Goal: Information Seeking & Learning: Check status

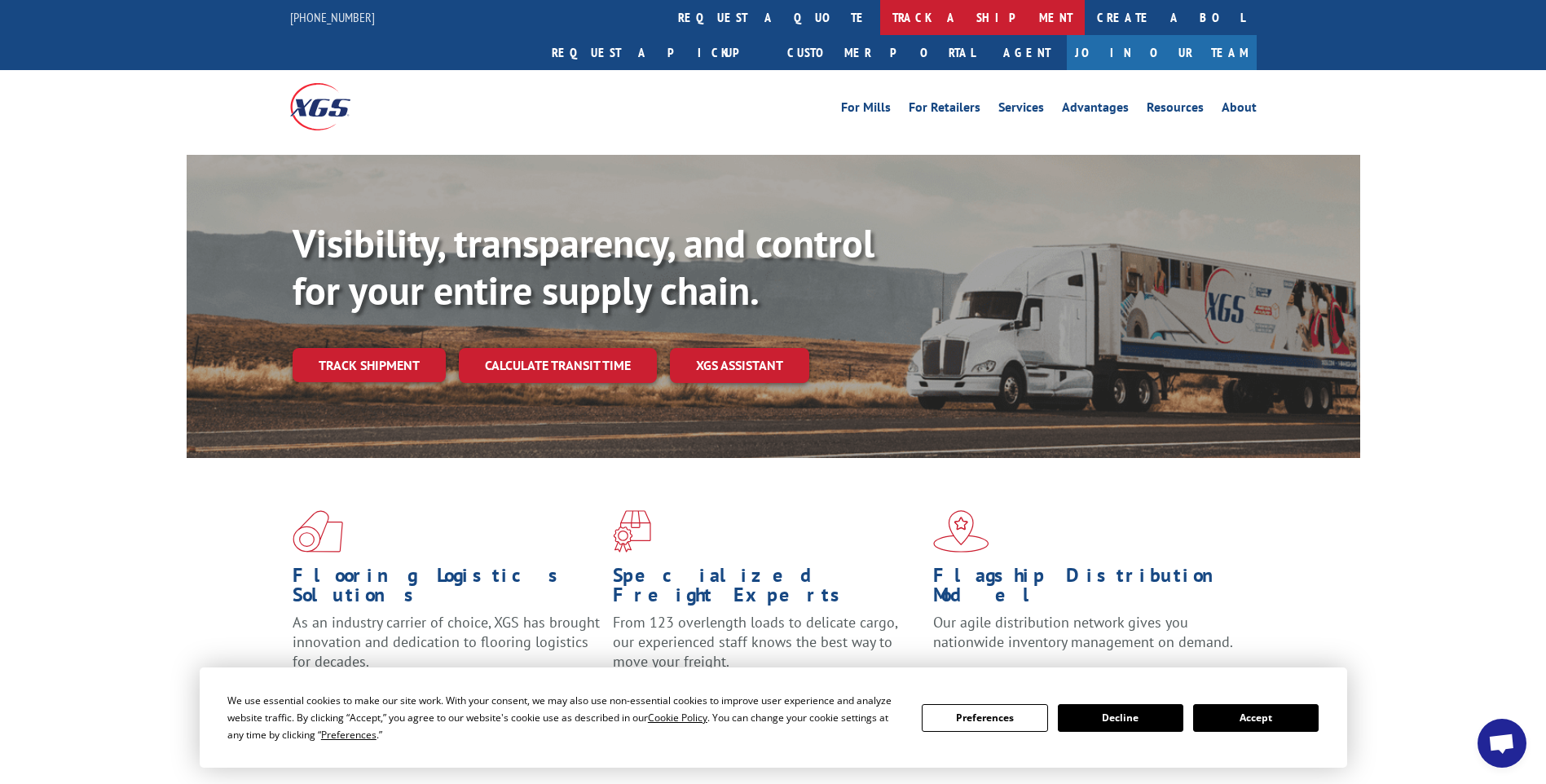
click at [880, 21] on link "track a shipment" at bounding box center [982, 17] width 205 height 35
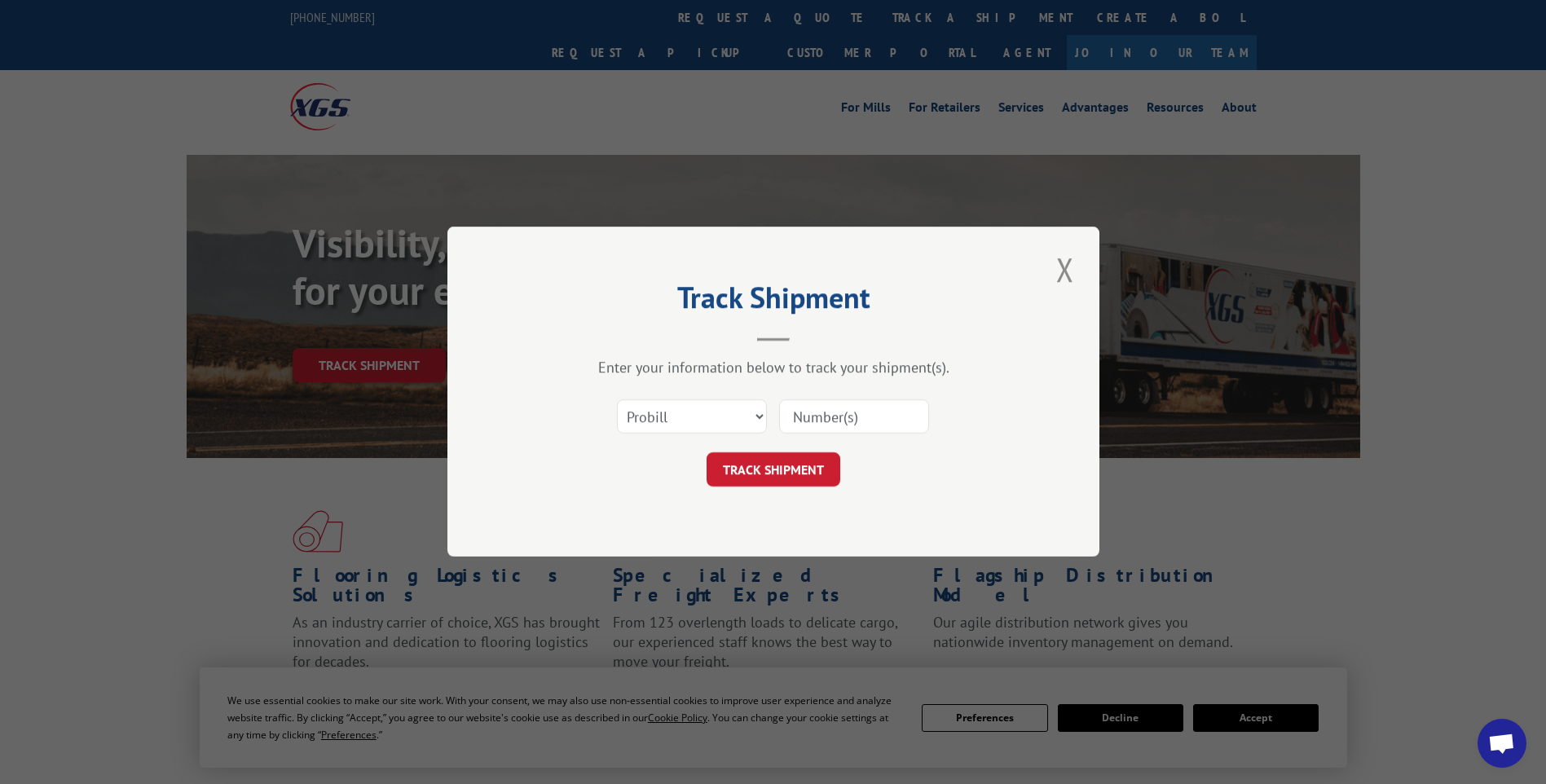
click at [836, 419] on input at bounding box center [854, 416] width 150 height 34
paste input "17014148 17014020 17014034 17014085"
type input "17014148 17014020 17014034 17014085"
click at [759, 474] on button "TRACK SHIPMENT" at bounding box center [773, 470] width 134 height 34
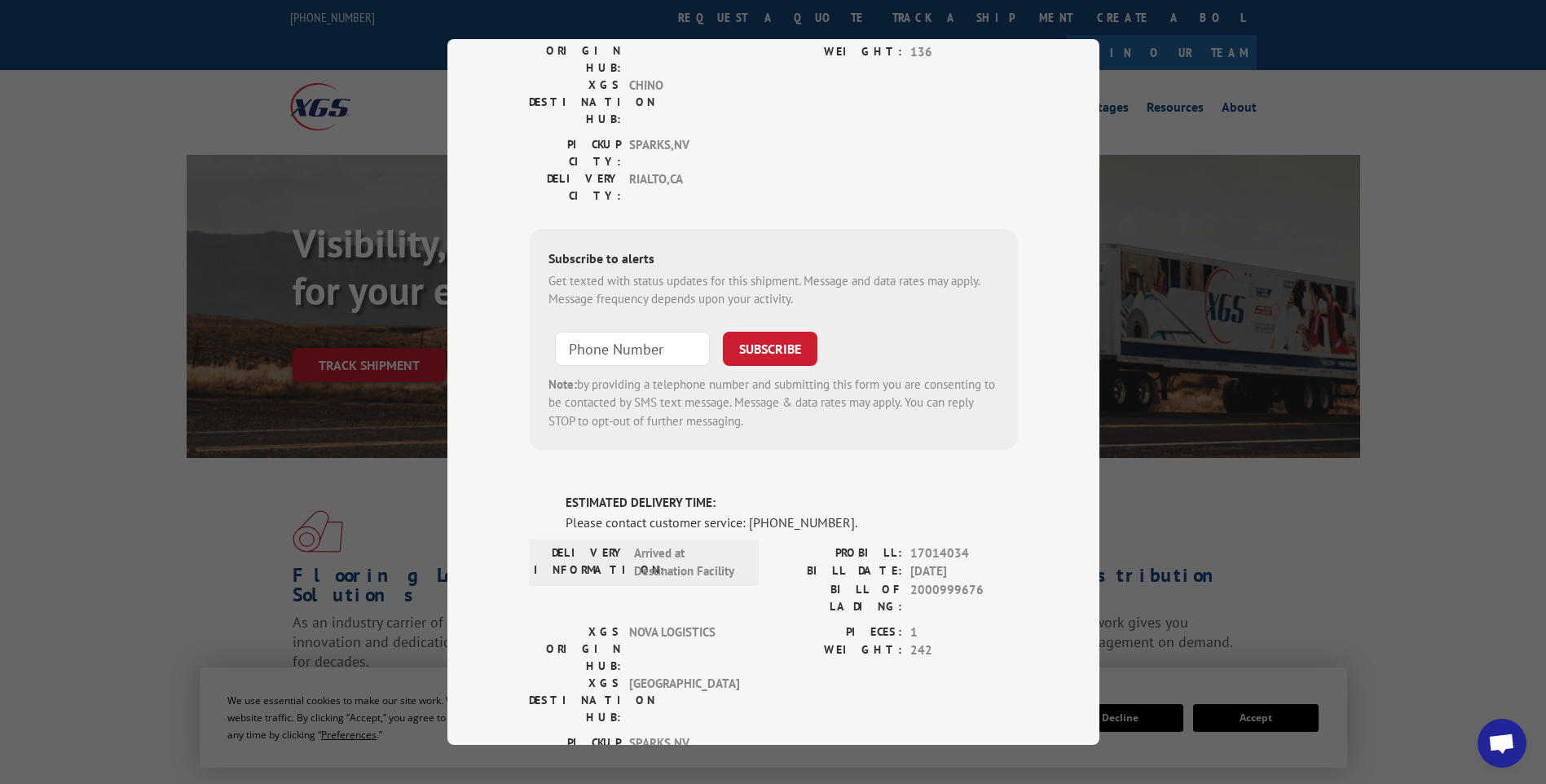
scroll to position [0, 0]
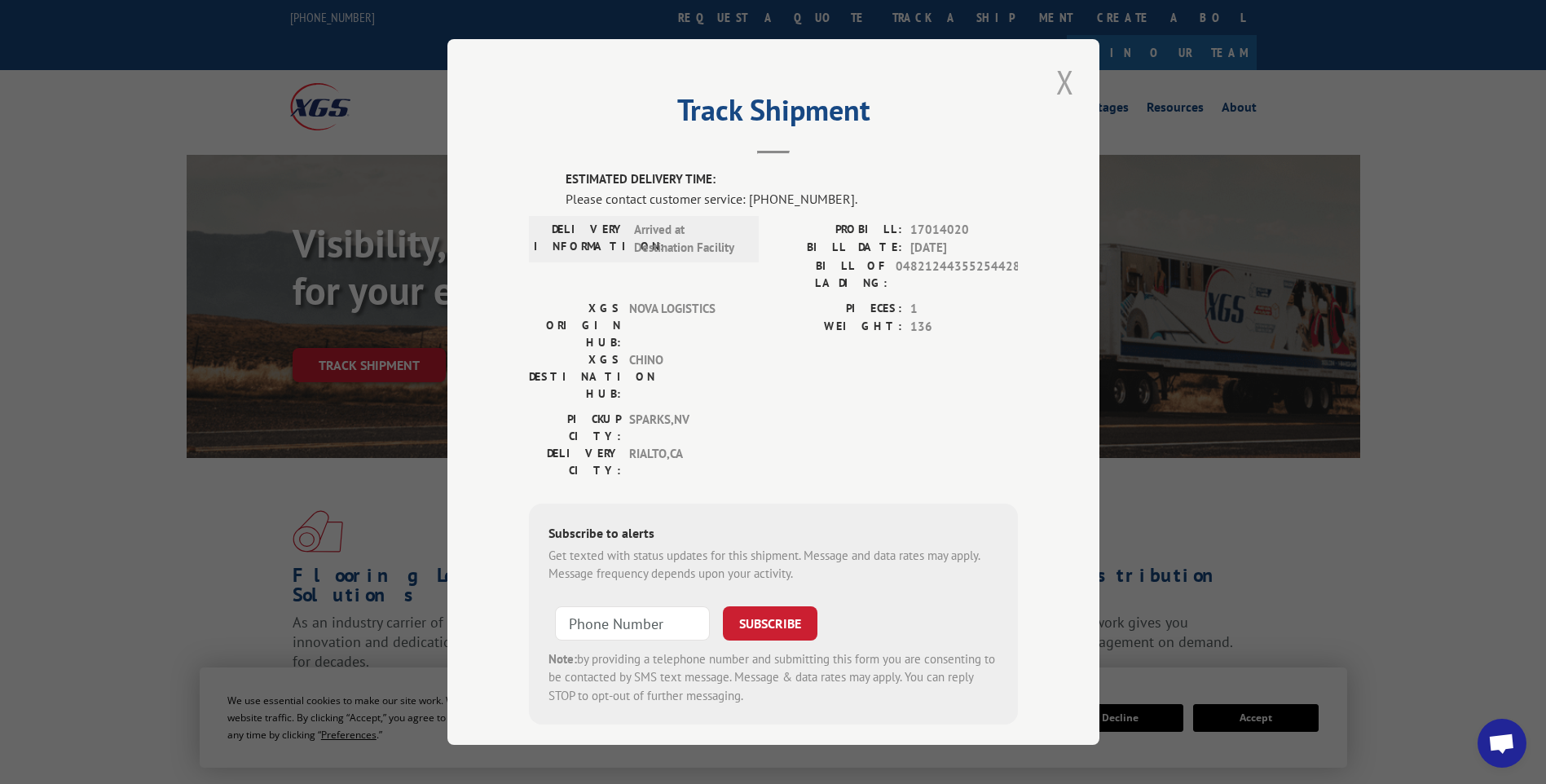
click at [1061, 88] on button "Close modal" at bounding box center [1065, 82] width 28 height 45
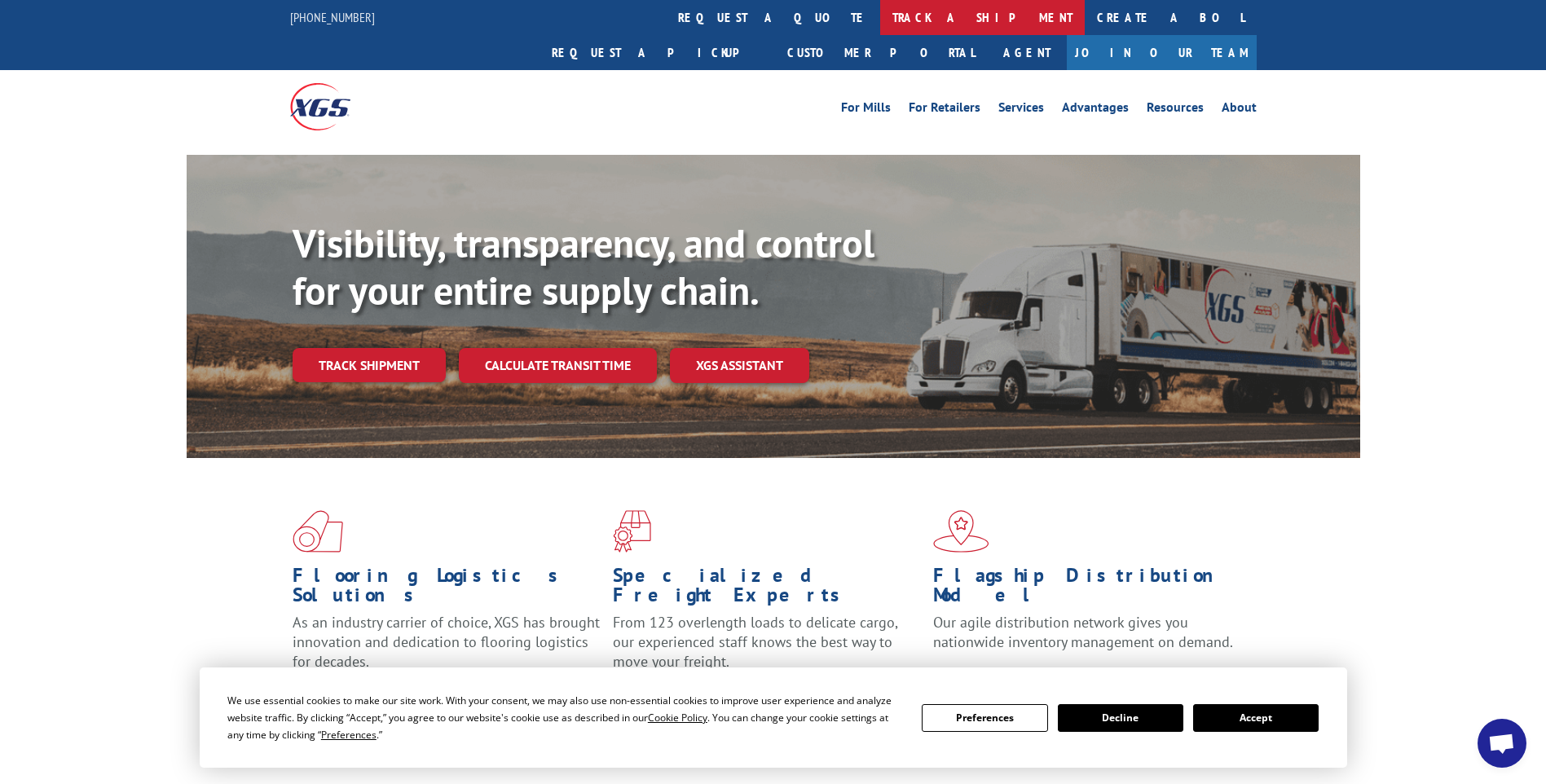
click at [880, 24] on link "track a shipment" at bounding box center [982, 17] width 205 height 35
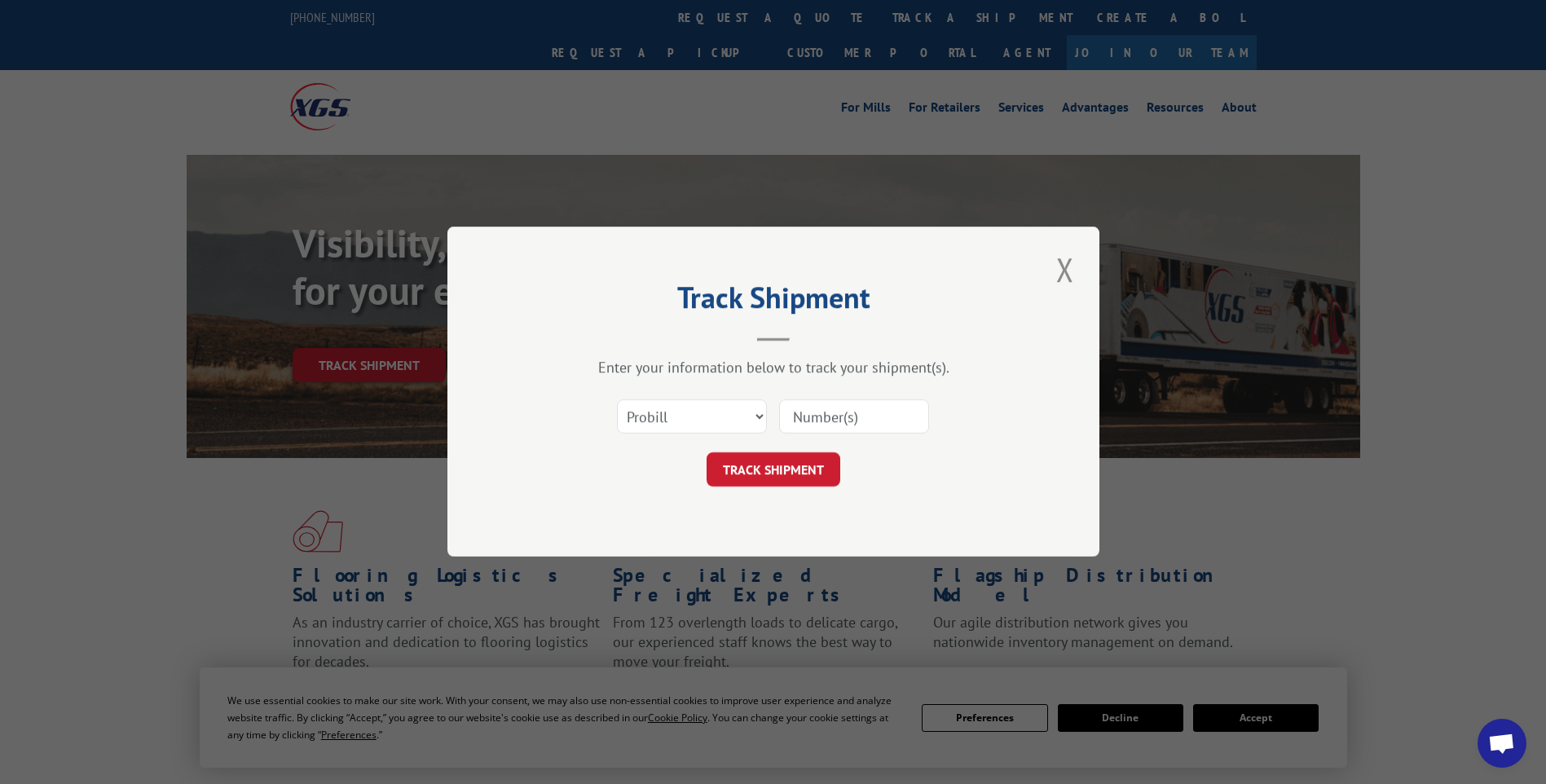
click at [872, 419] on input at bounding box center [854, 416] width 150 height 34
paste input "17014050 17014055 17014113 17014046 17014107 17014051"
type input "17014050 17014055 17014113 17014046 17014107 17014051"
click at [766, 468] on button "TRACK SHIPMENT" at bounding box center [773, 470] width 134 height 34
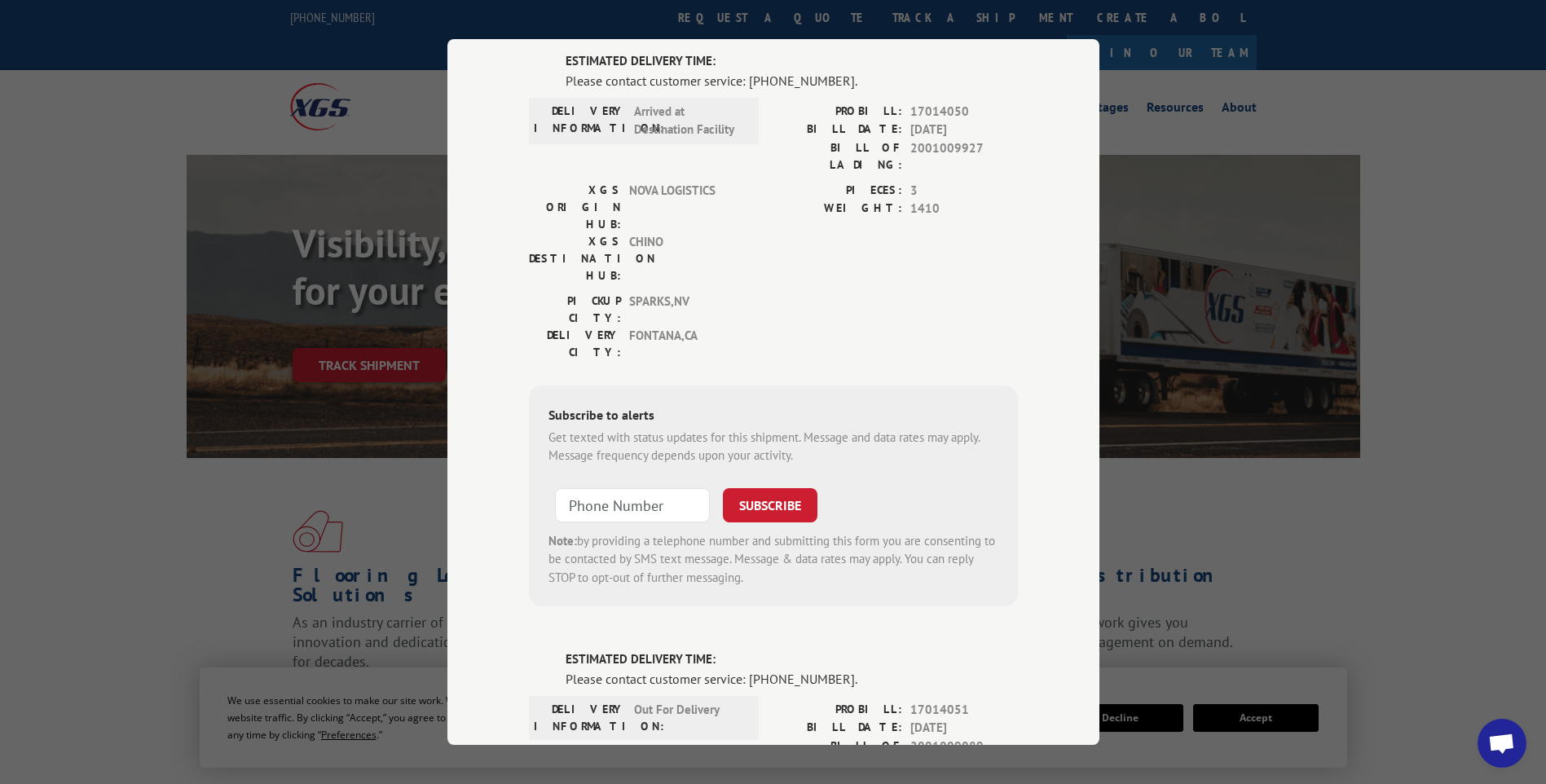
scroll to position [0, 0]
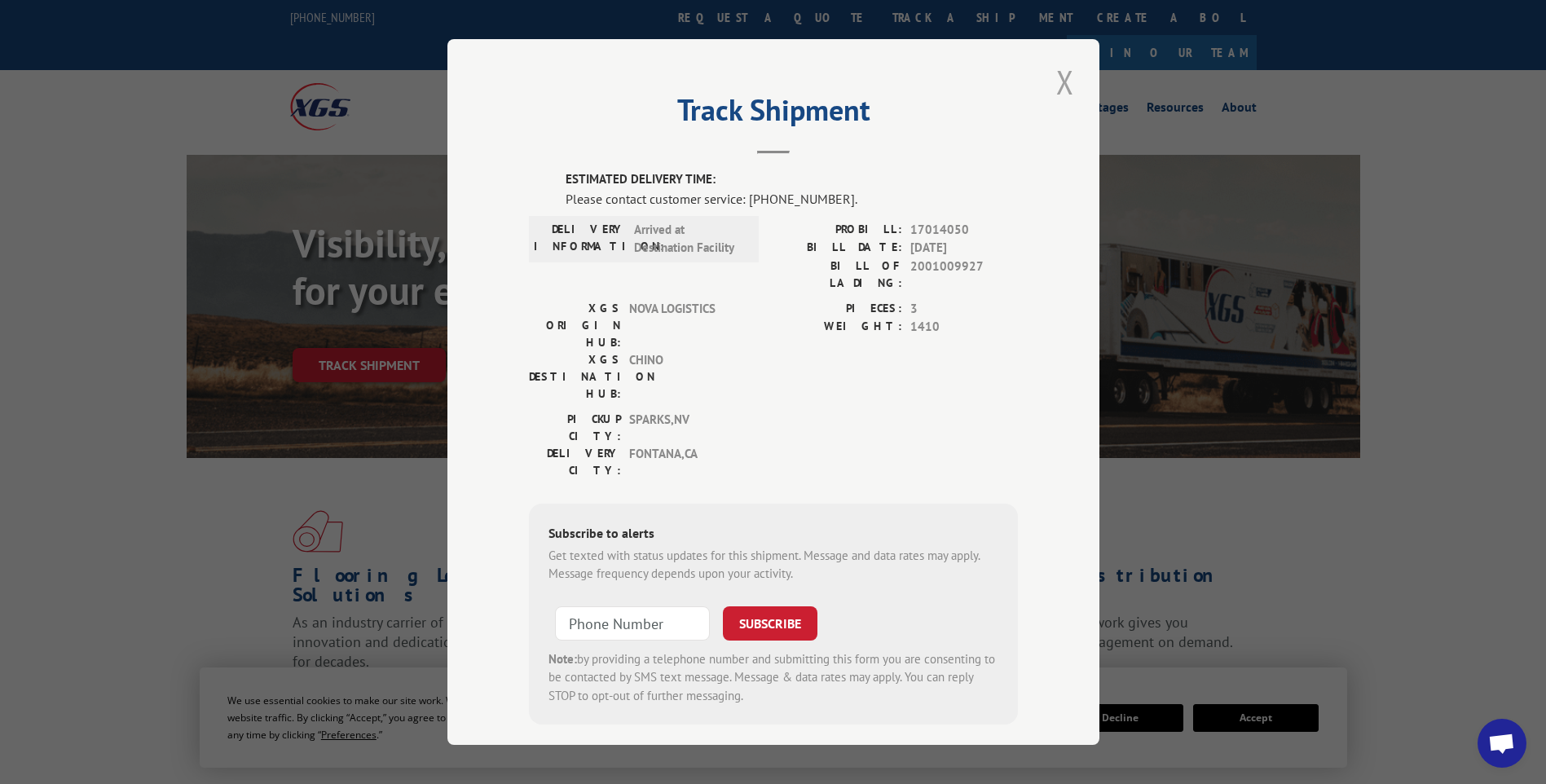
click at [1061, 98] on button "Close modal" at bounding box center [1065, 82] width 28 height 45
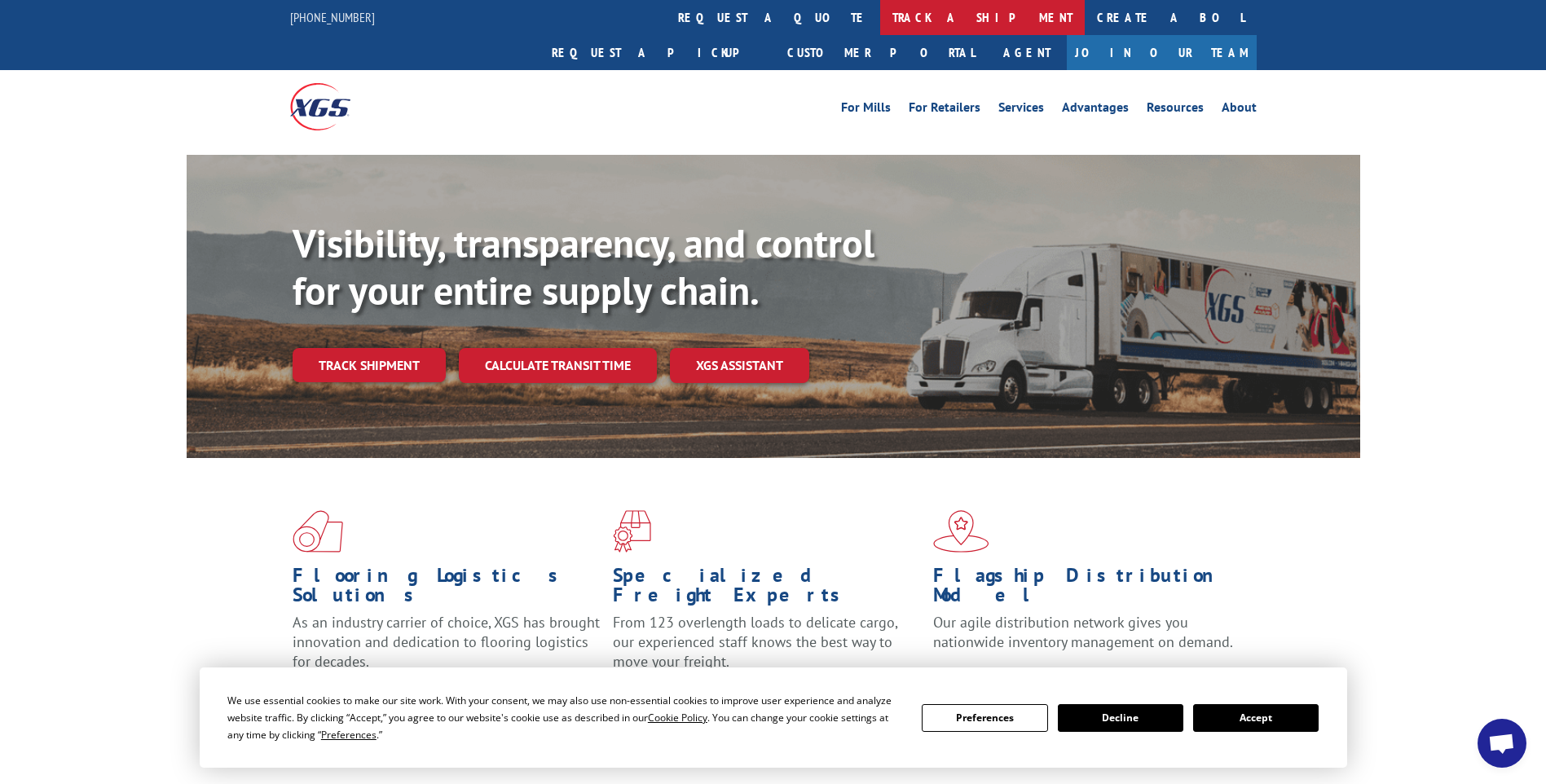
click at [880, 18] on link "track a shipment" at bounding box center [982, 17] width 205 height 35
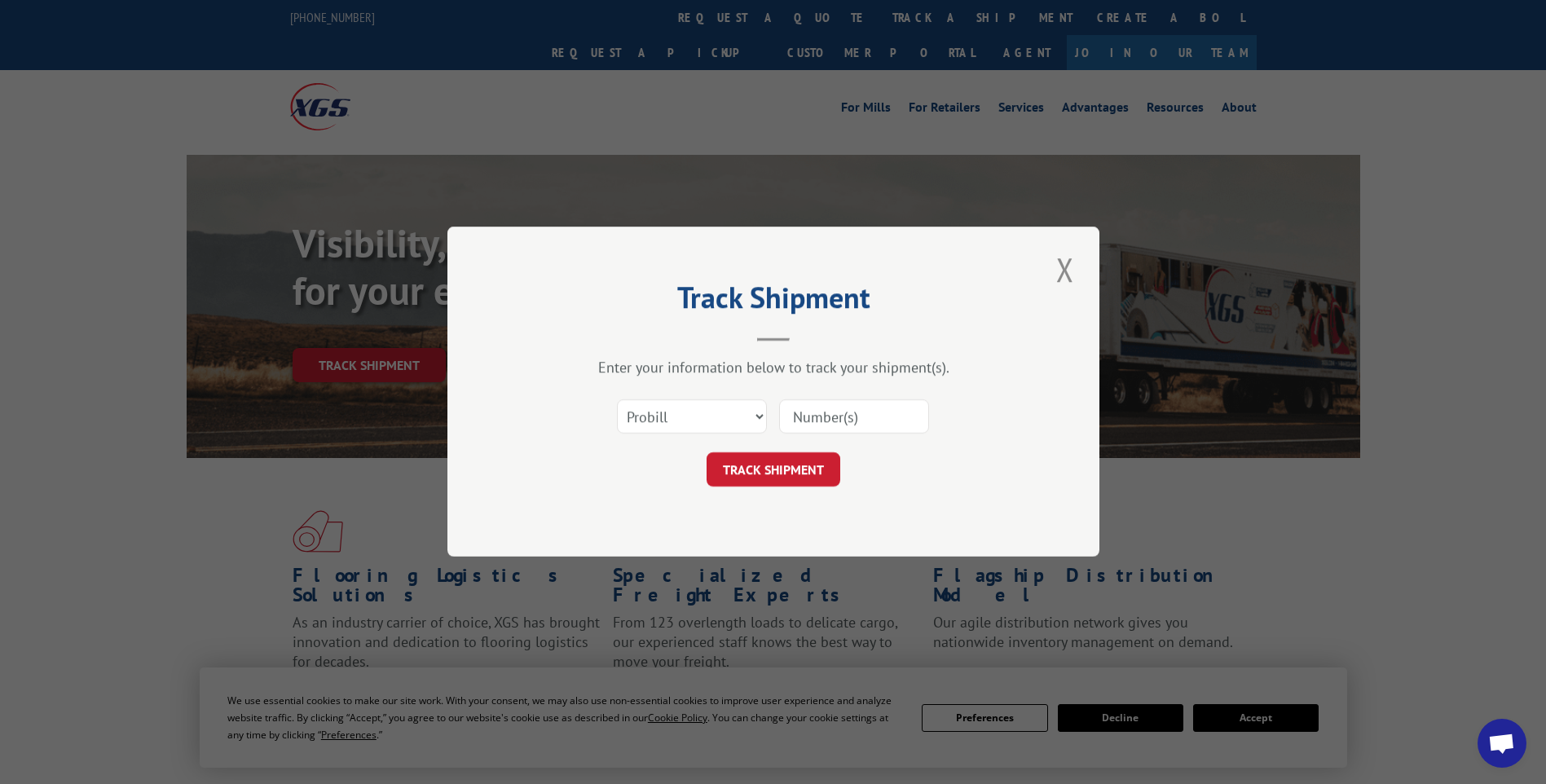
click at [872, 409] on input at bounding box center [854, 416] width 150 height 34
paste input "17014074 17014119 17014114"
type input "17014074 17014119 17014114"
click at [714, 475] on button "TRACK SHIPMENT" at bounding box center [773, 470] width 134 height 34
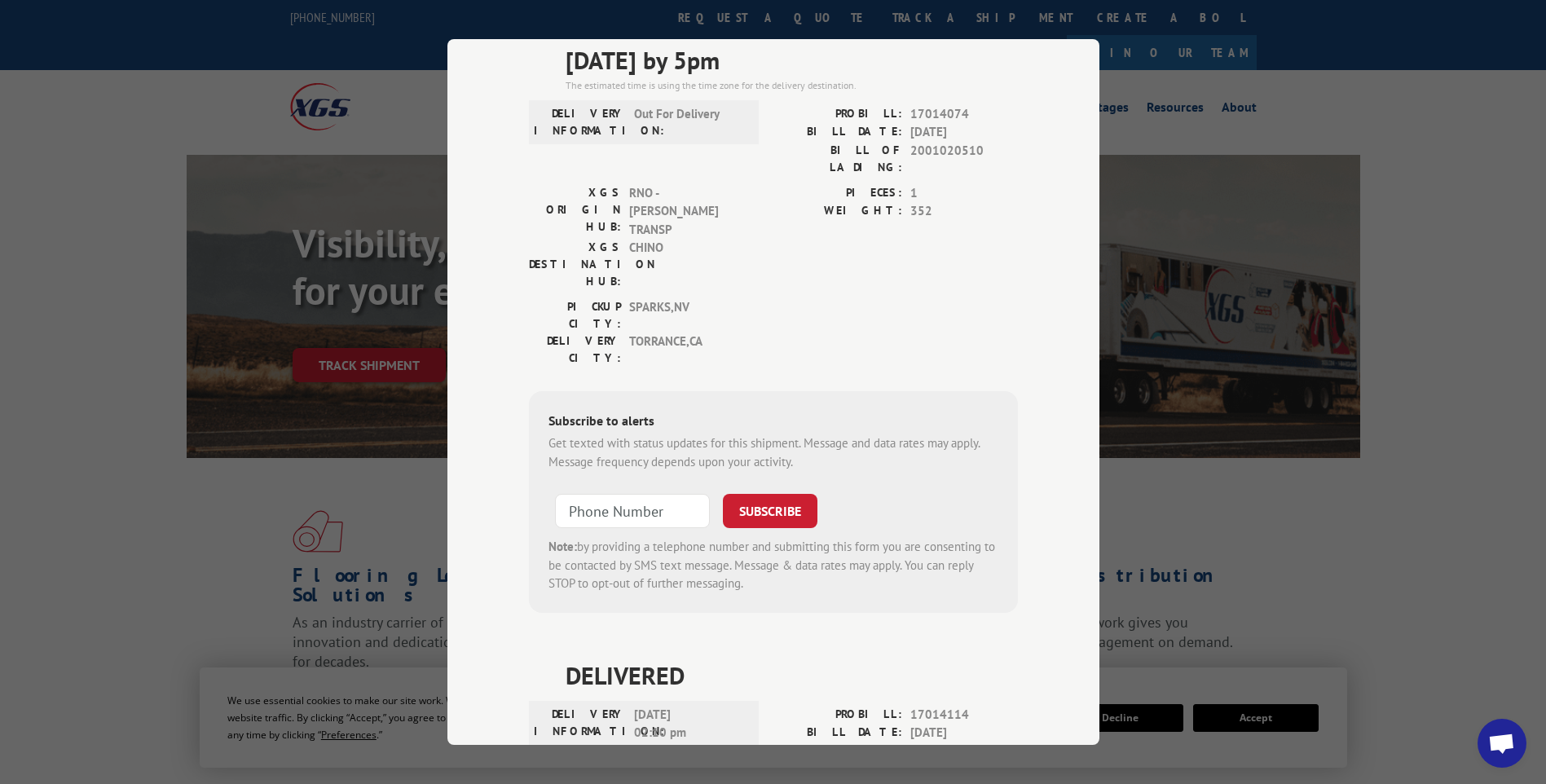
scroll to position [0, 0]
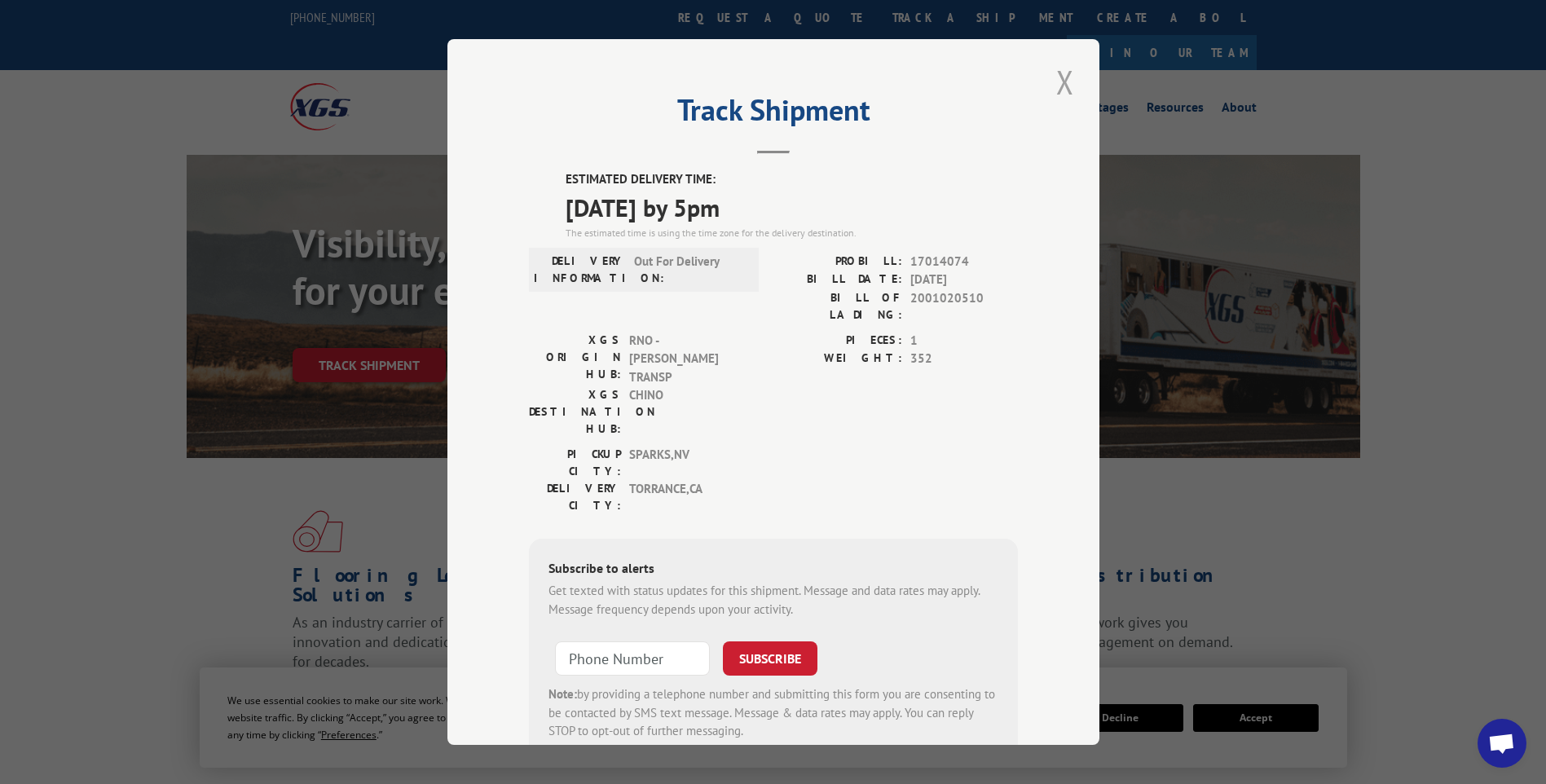
click at [1065, 82] on button "Close modal" at bounding box center [1065, 82] width 28 height 45
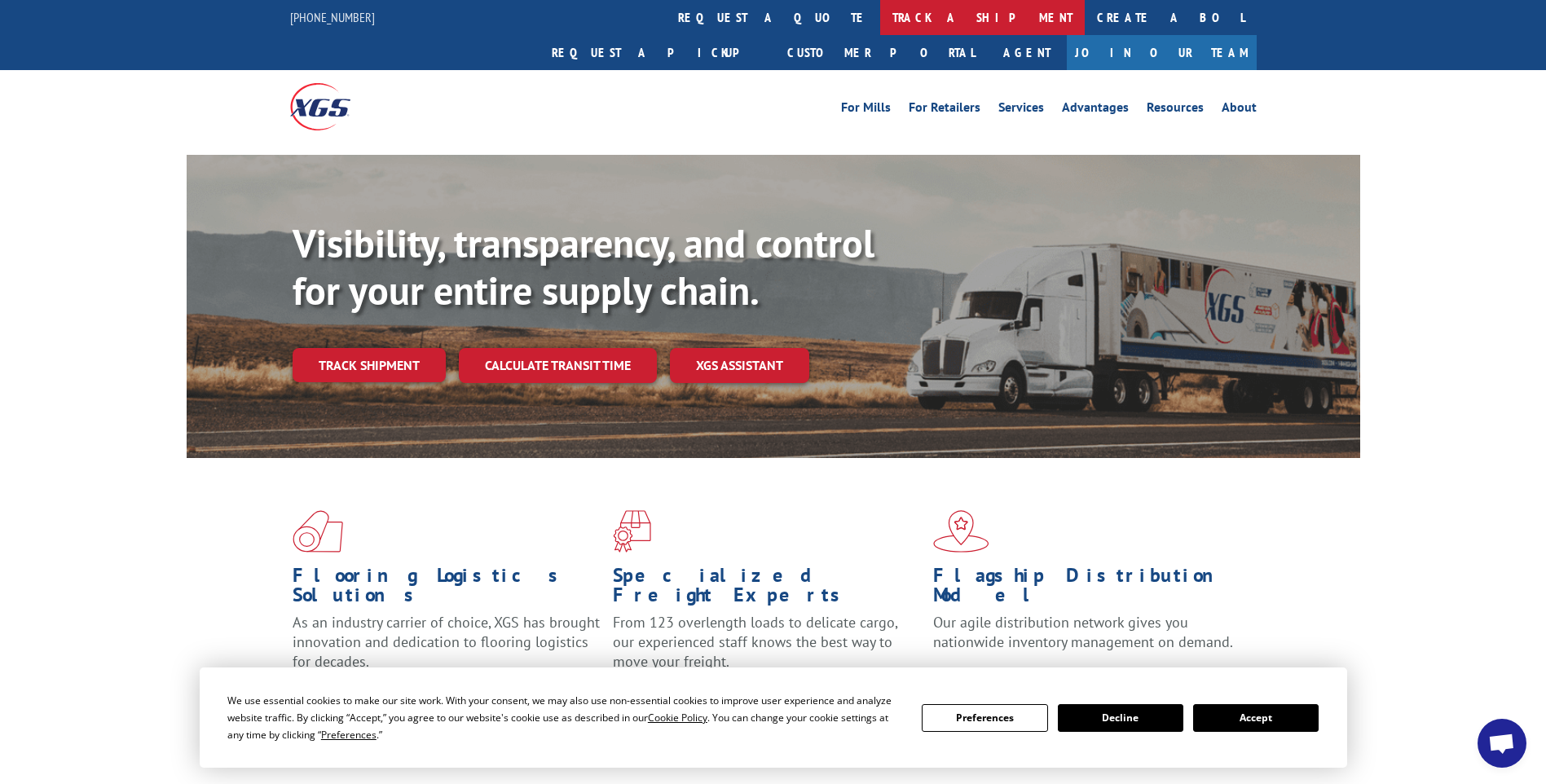
click at [880, 23] on link "track a shipment" at bounding box center [982, 17] width 205 height 35
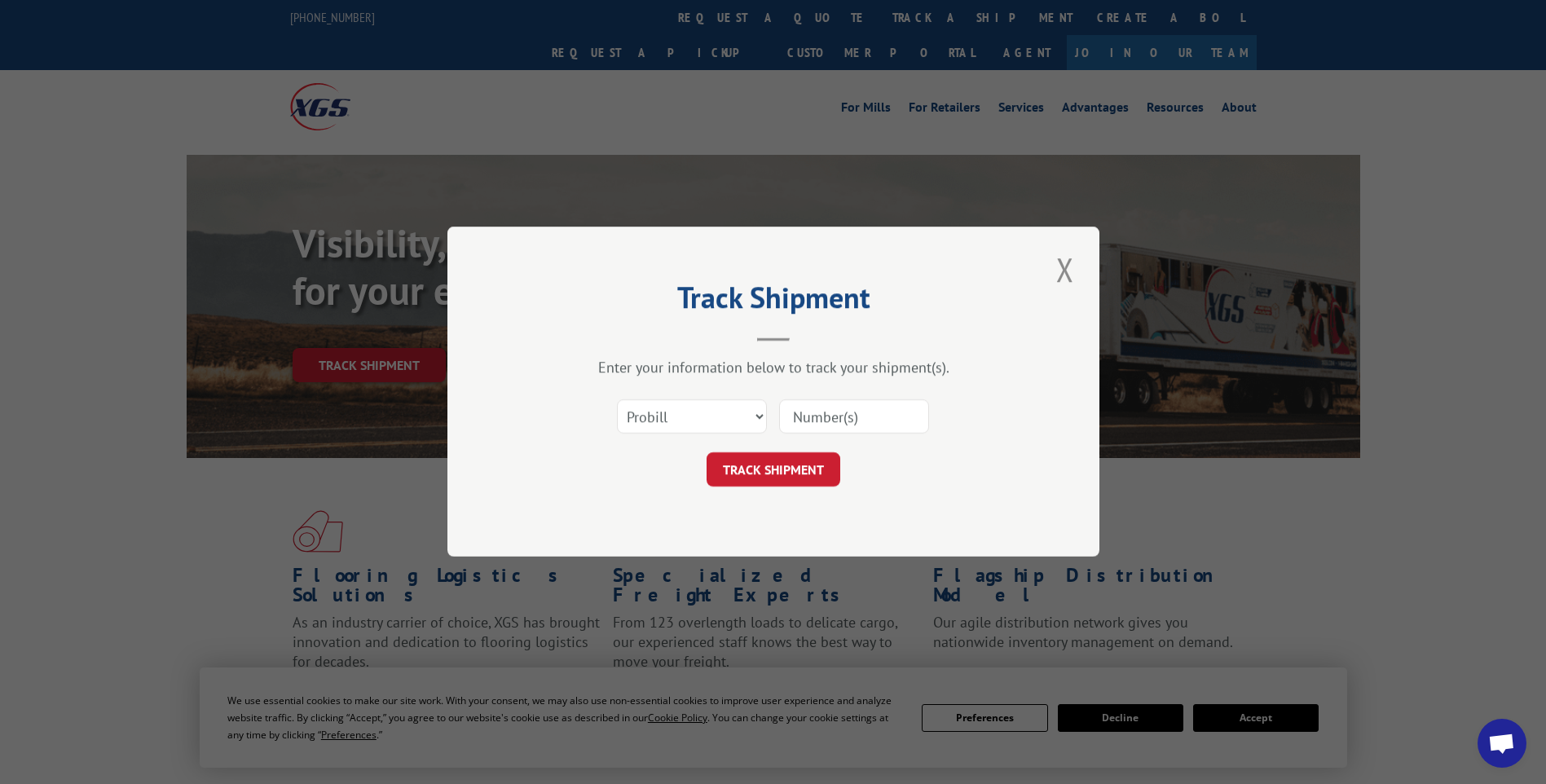
click at [890, 419] on input at bounding box center [854, 416] width 150 height 34
paste input "17013983 17014033 17014079 17014032 17014147 17014150 17014144"
type input "17013983 17014033 17014079 17014032 17014147 17014150 17014144"
click at [743, 479] on button "TRACK SHIPMENT" at bounding box center [773, 470] width 134 height 34
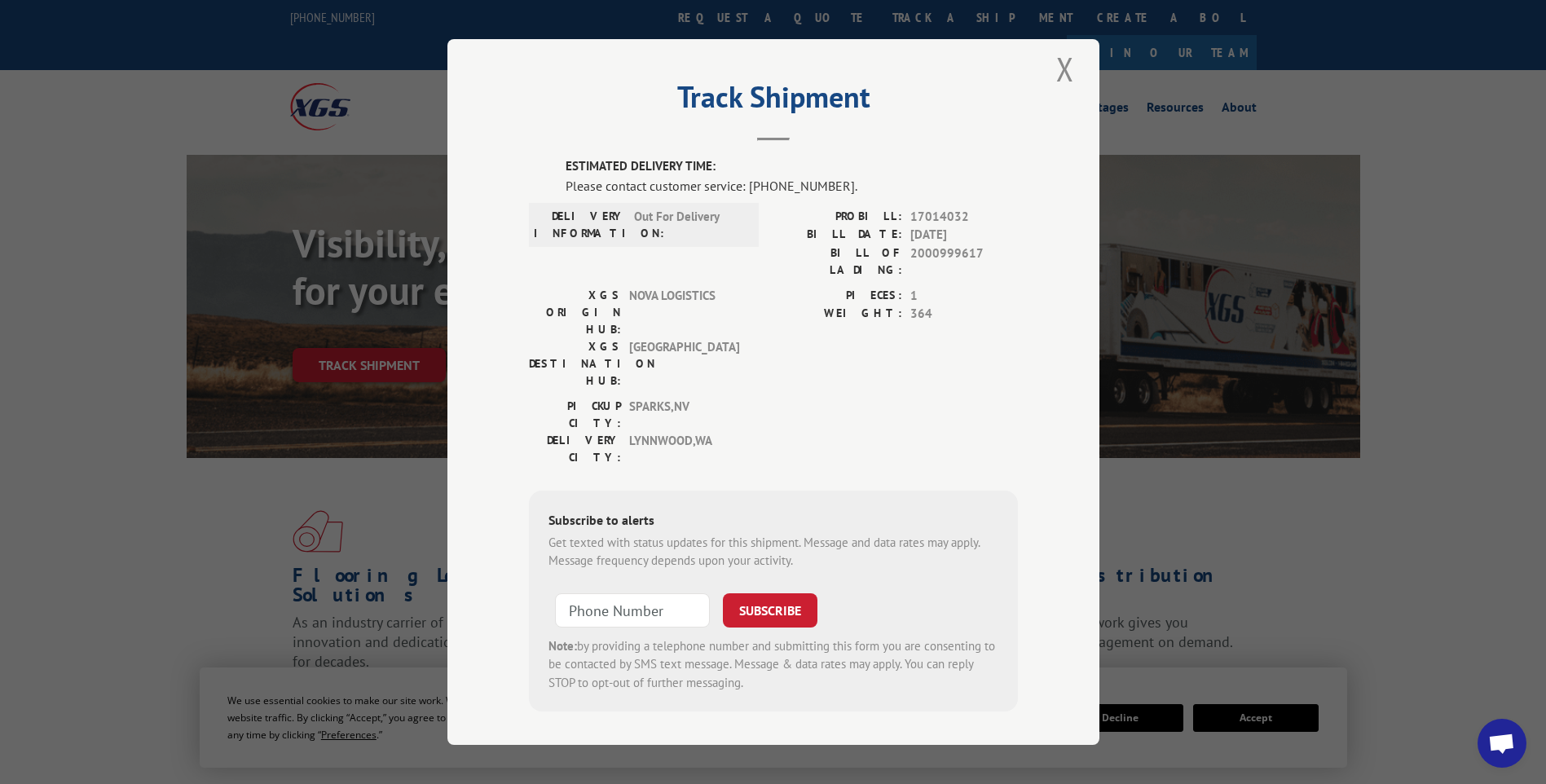
scroll to position [0, 0]
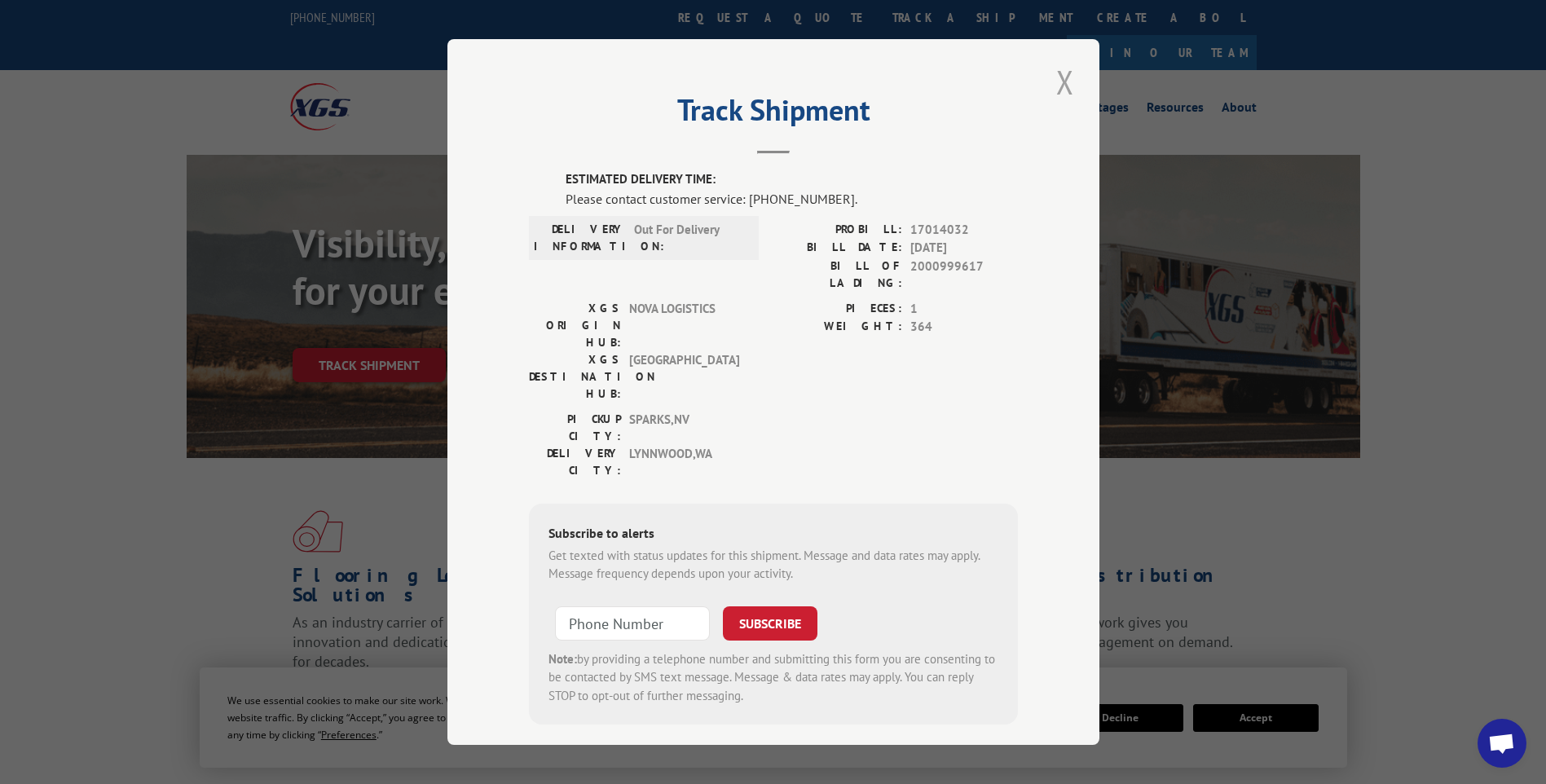
click at [1063, 88] on button "Close modal" at bounding box center [1065, 82] width 28 height 45
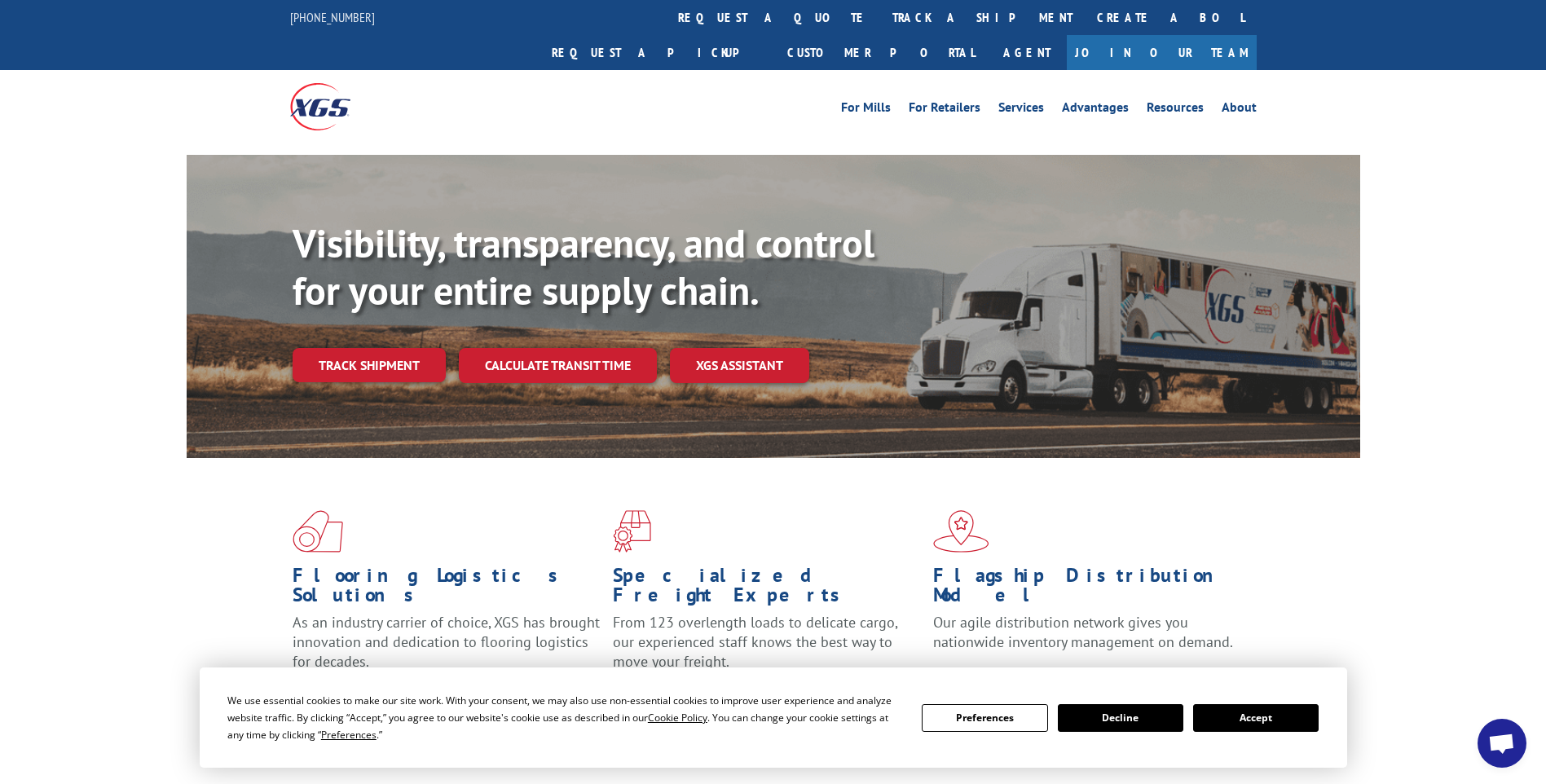
click at [880, 22] on link "track a shipment" at bounding box center [982, 17] width 205 height 35
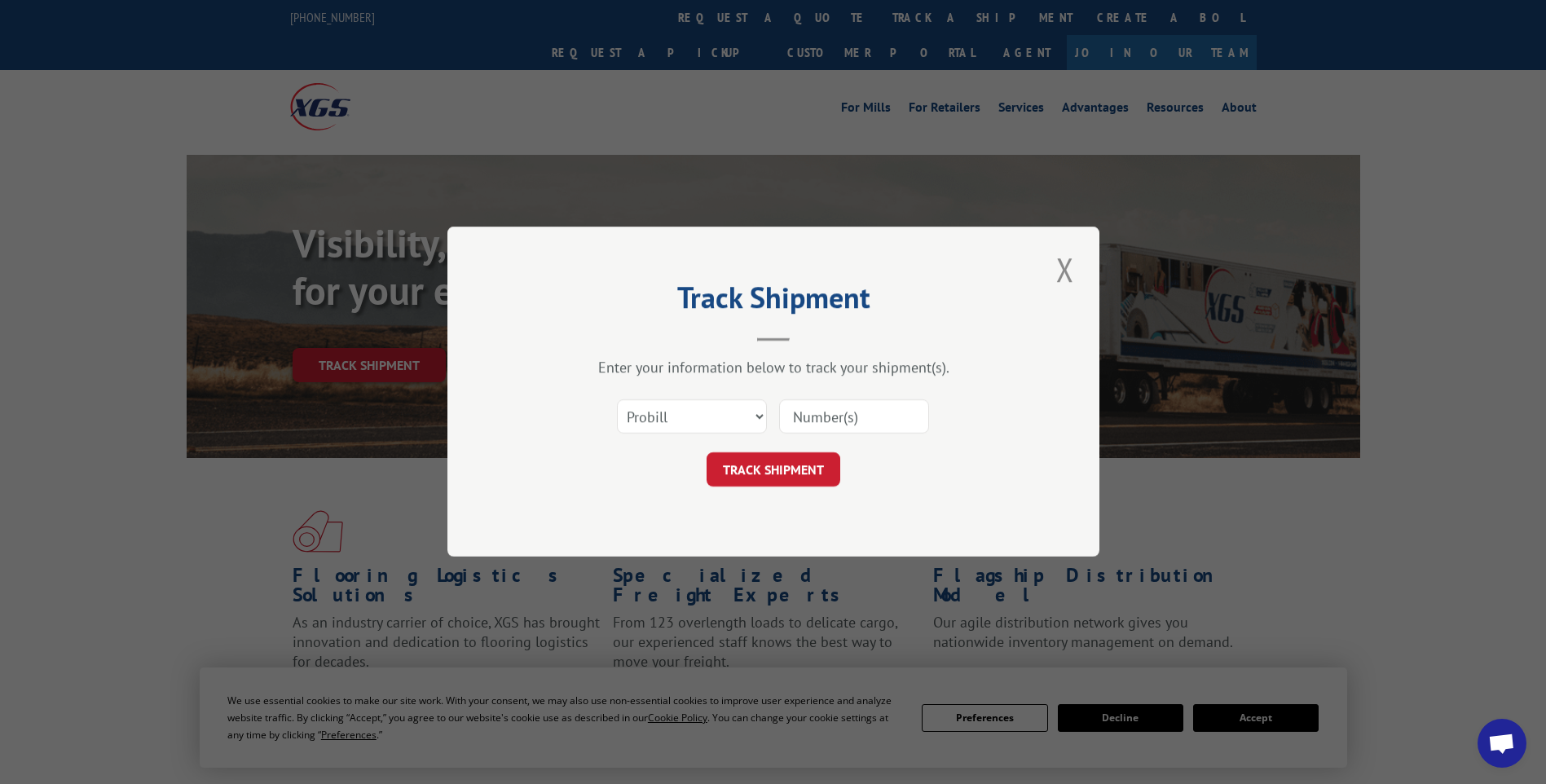
click at [899, 410] on input at bounding box center [854, 416] width 150 height 34
paste input "17014136 17014123 17013987 17013980 17014125 17014122 17014135 17014129 17014127"
type input "17014136 17014123 17013987 17013980 17014125 17014122 17014135 17014129 17014127"
click at [751, 469] on button "TRACK SHIPMENT" at bounding box center [773, 470] width 134 height 34
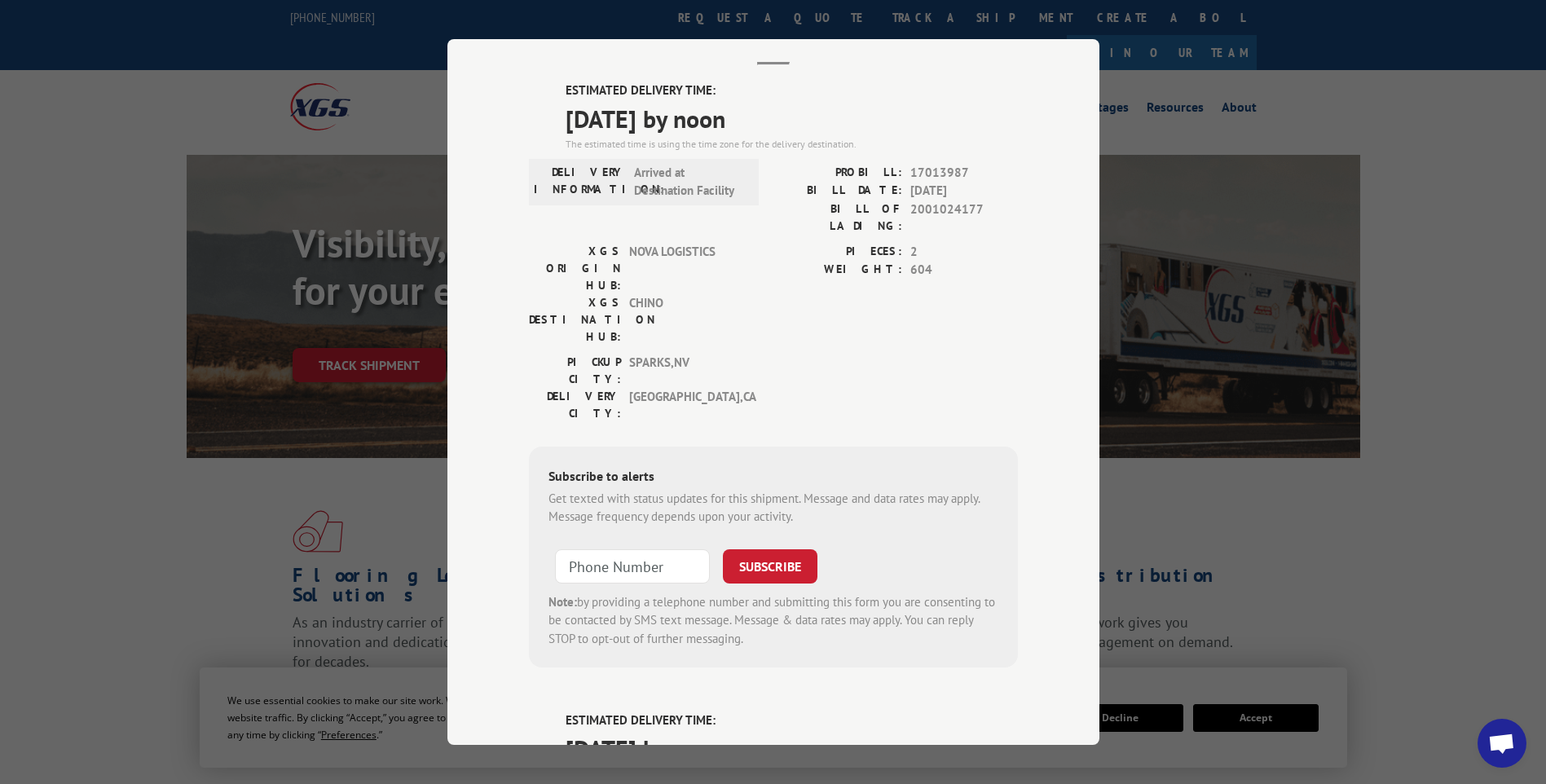
scroll to position [0, 0]
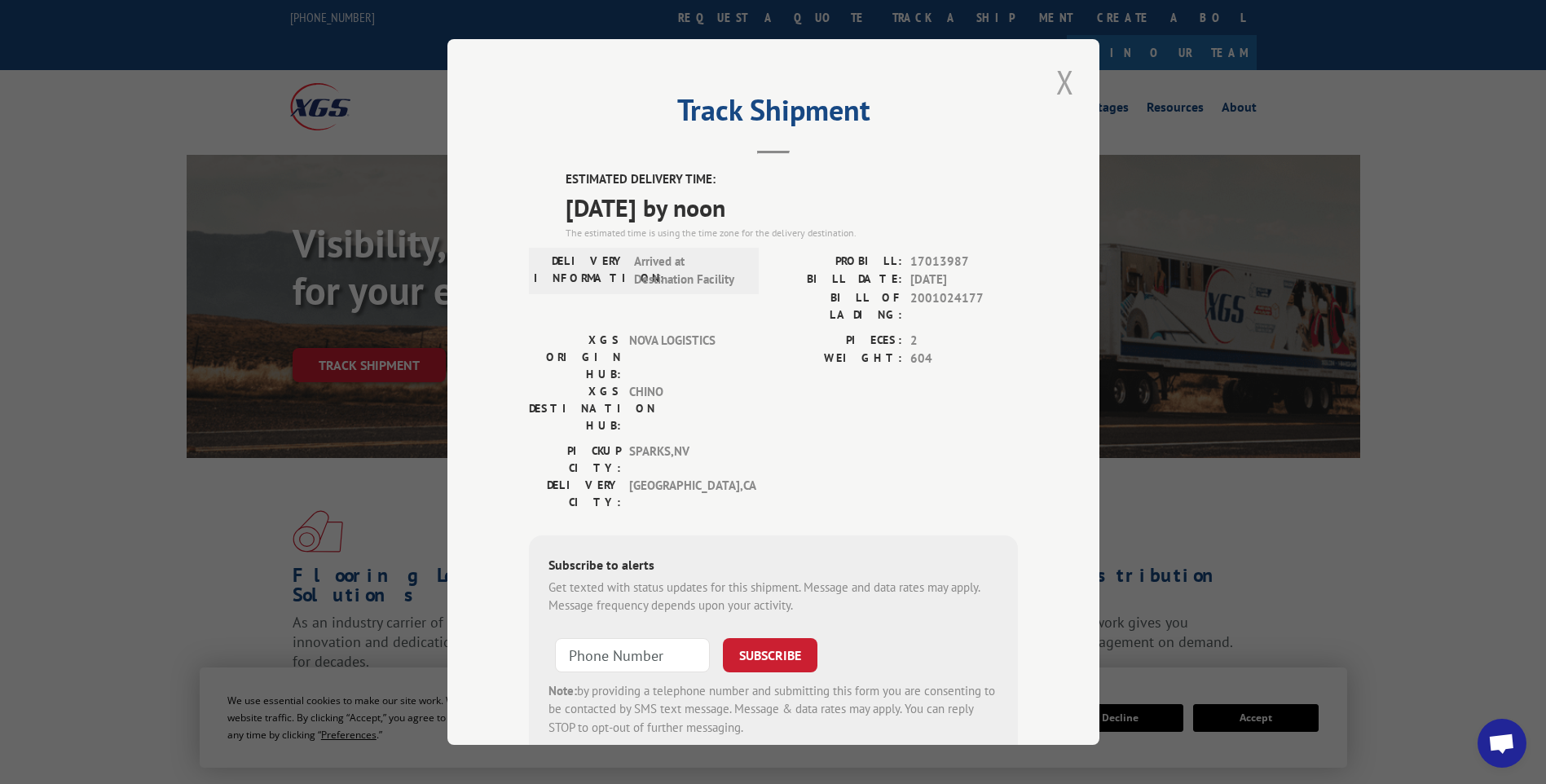
click at [1066, 83] on button "Close modal" at bounding box center [1065, 82] width 28 height 45
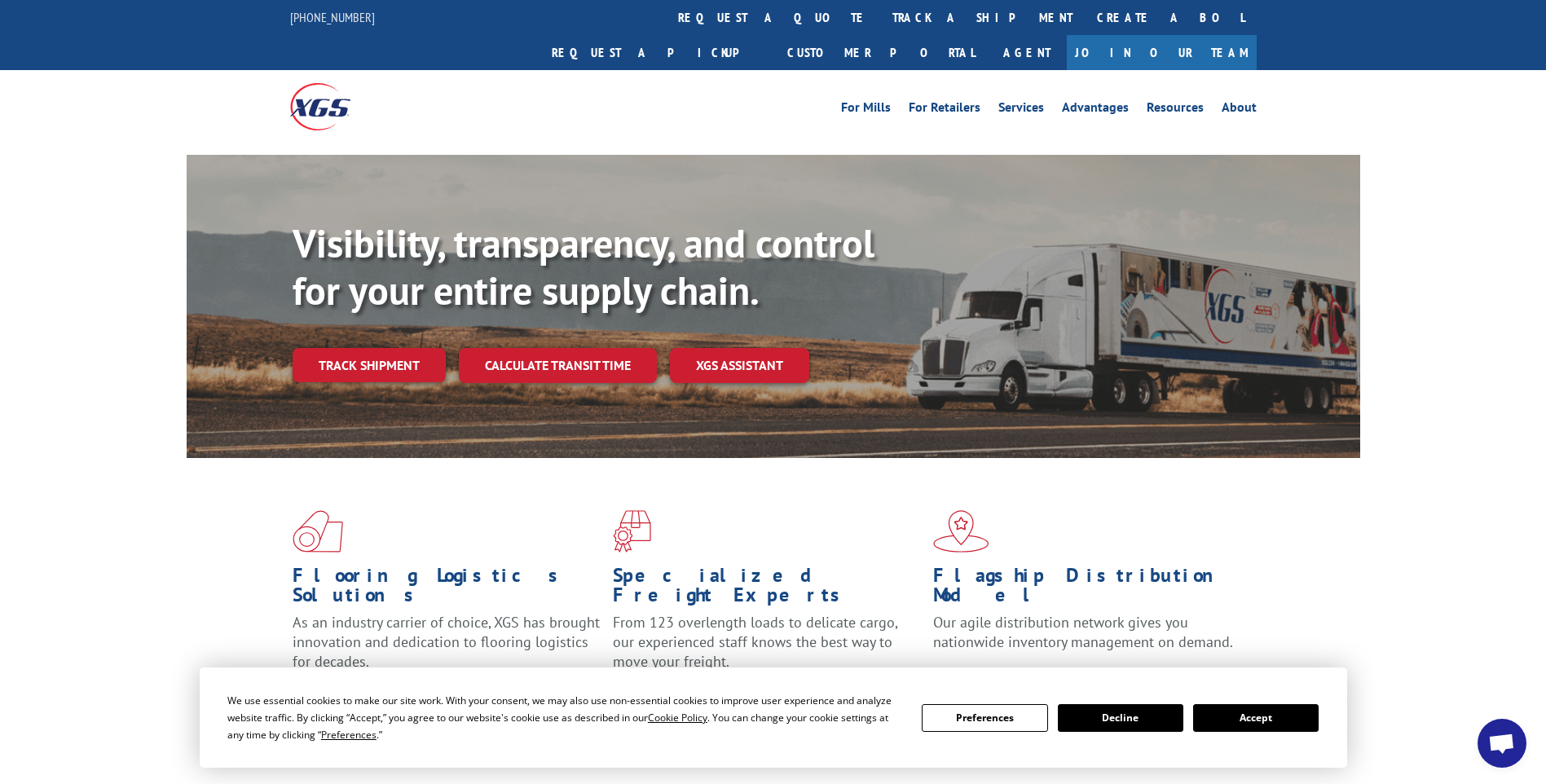
drag, startPoint x: 719, startPoint y: 23, endPoint x: 709, endPoint y: 24, distance: 10.0
click at [880, 23] on link "track a shipment" at bounding box center [982, 17] width 205 height 35
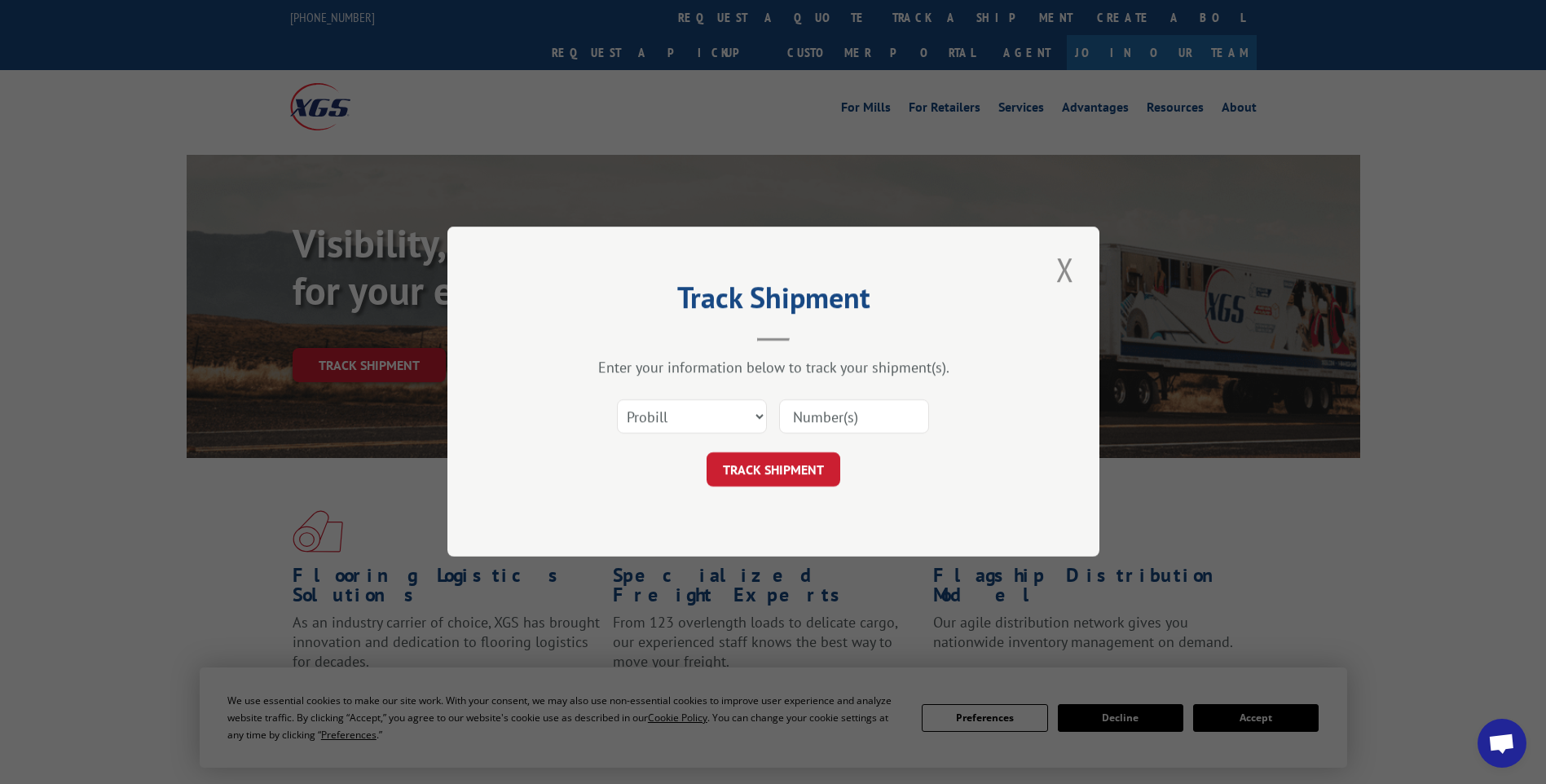
click at [828, 416] on input at bounding box center [854, 416] width 150 height 34
paste input "17014128 17014077"
type input "17014128 17014077"
click at [749, 474] on button "TRACK SHIPMENT" at bounding box center [773, 470] width 134 height 34
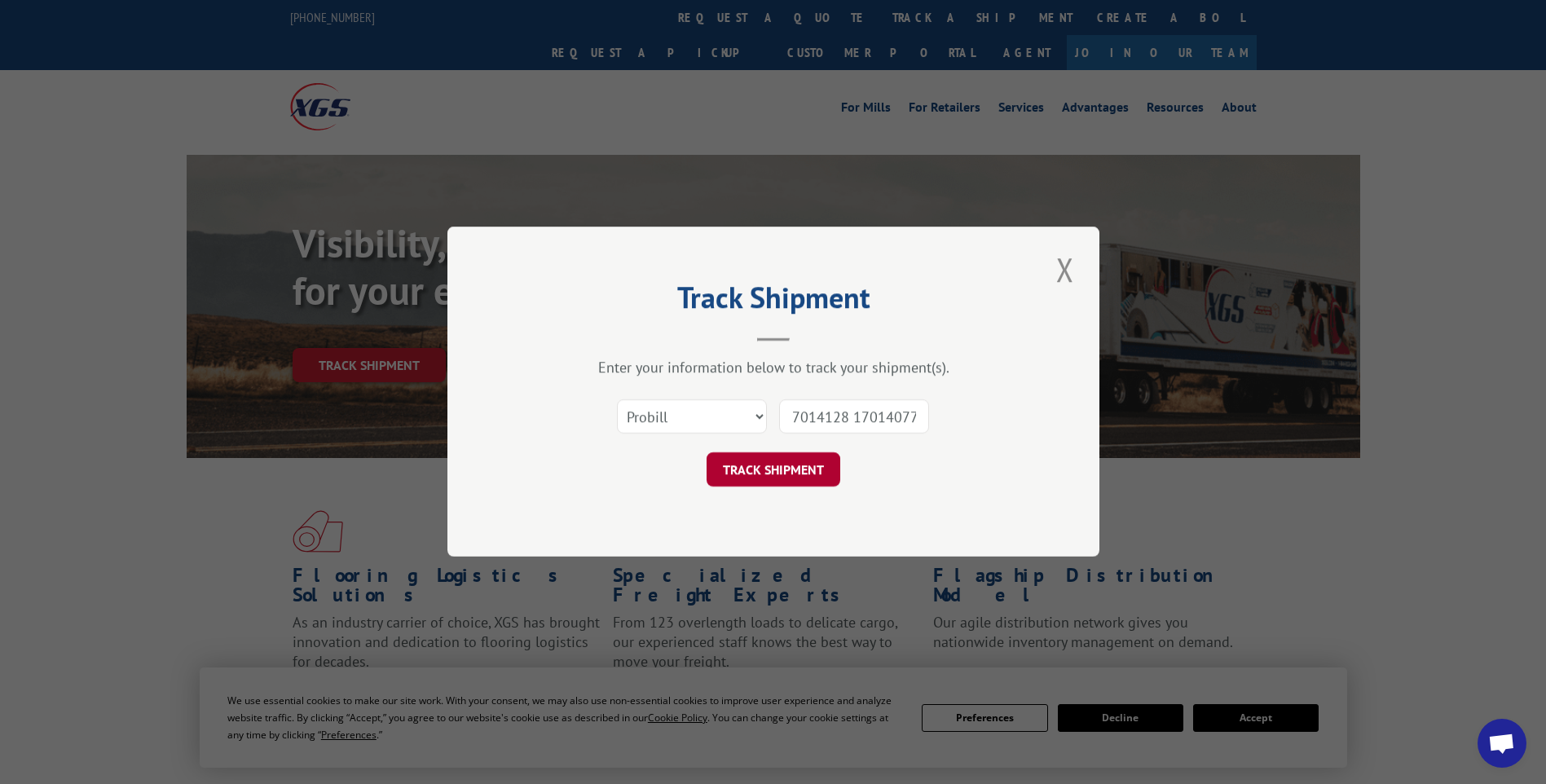
scroll to position [0, 0]
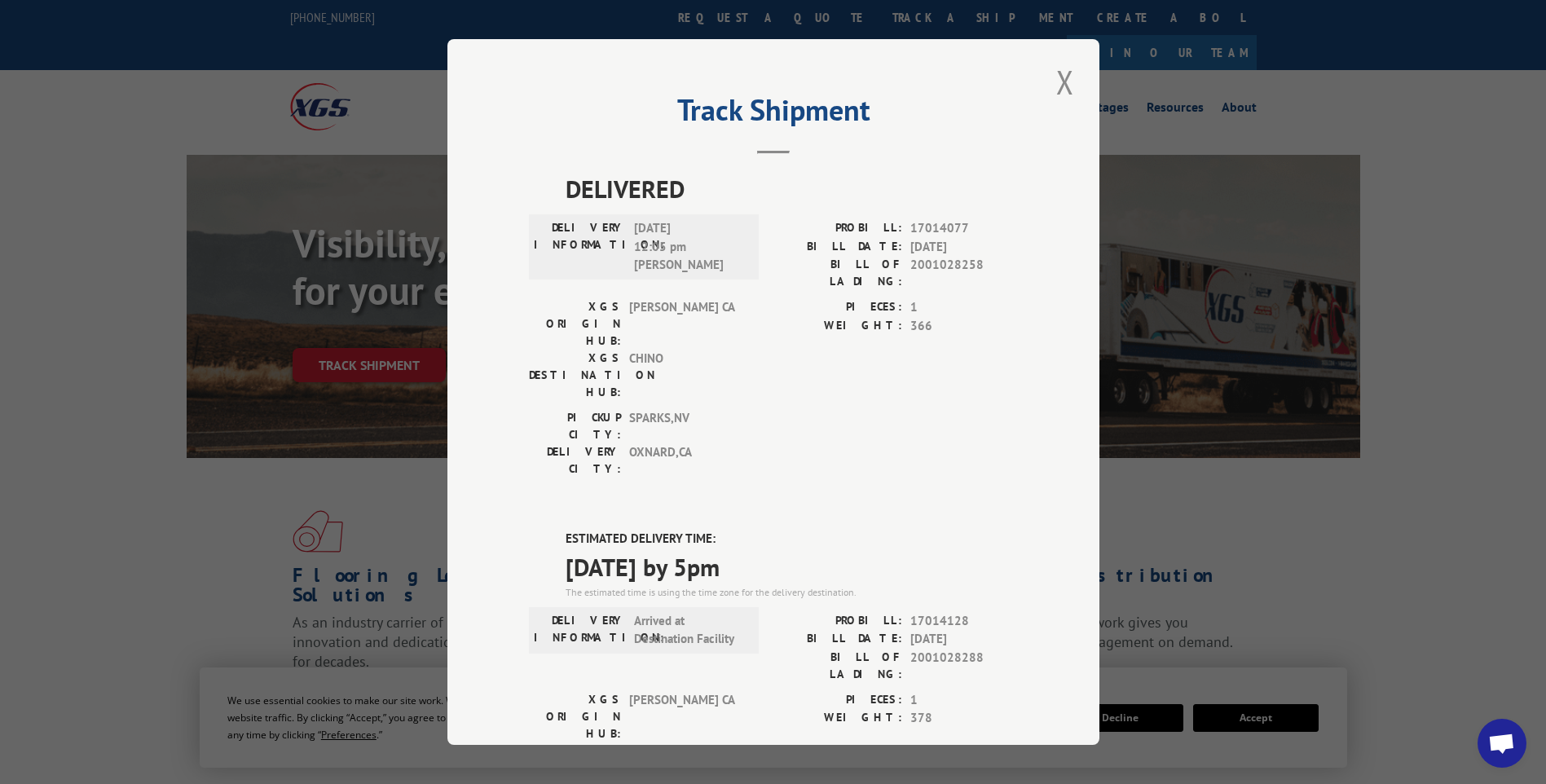
click at [1060, 91] on button "Close modal" at bounding box center [1065, 82] width 28 height 45
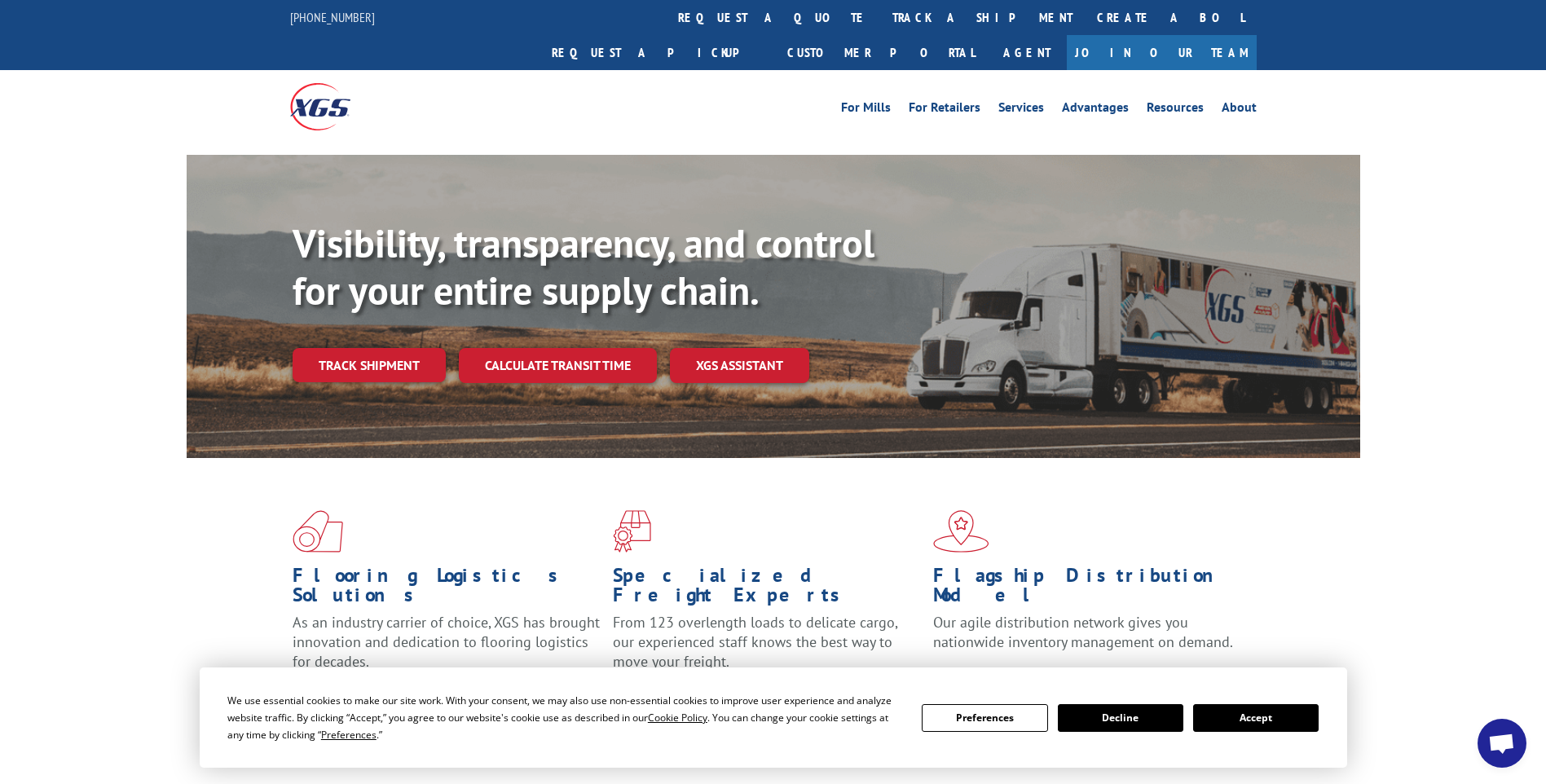
drag, startPoint x: 718, startPoint y: 23, endPoint x: 719, endPoint y: 35, distance: 12.0
click at [880, 23] on link "track a shipment" at bounding box center [982, 17] width 205 height 35
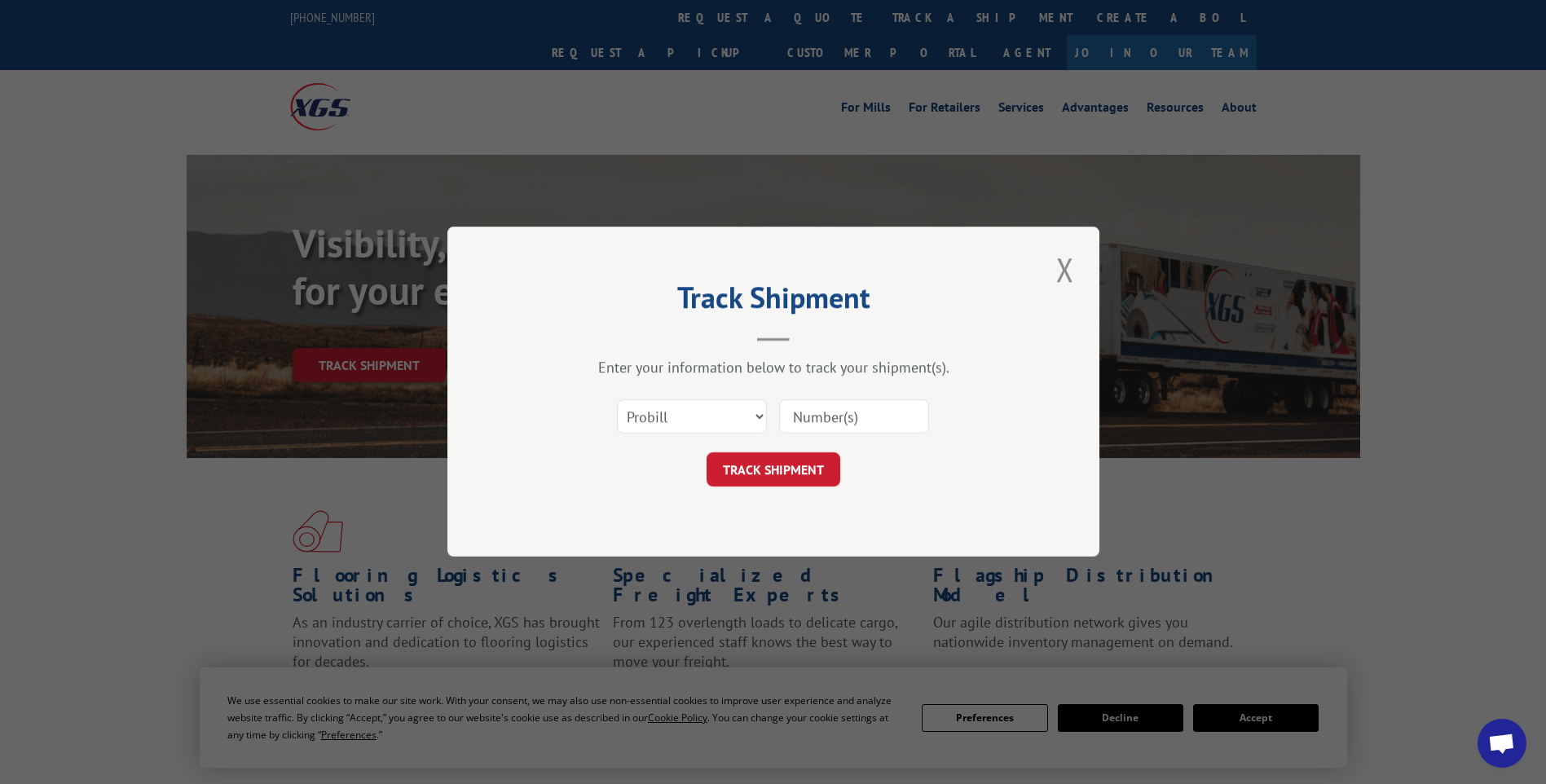
click at [833, 408] on input at bounding box center [854, 416] width 150 height 34
paste input "17014036"
type input "17014036"
click at [775, 474] on button "TRACK SHIPMENT" at bounding box center [773, 470] width 134 height 34
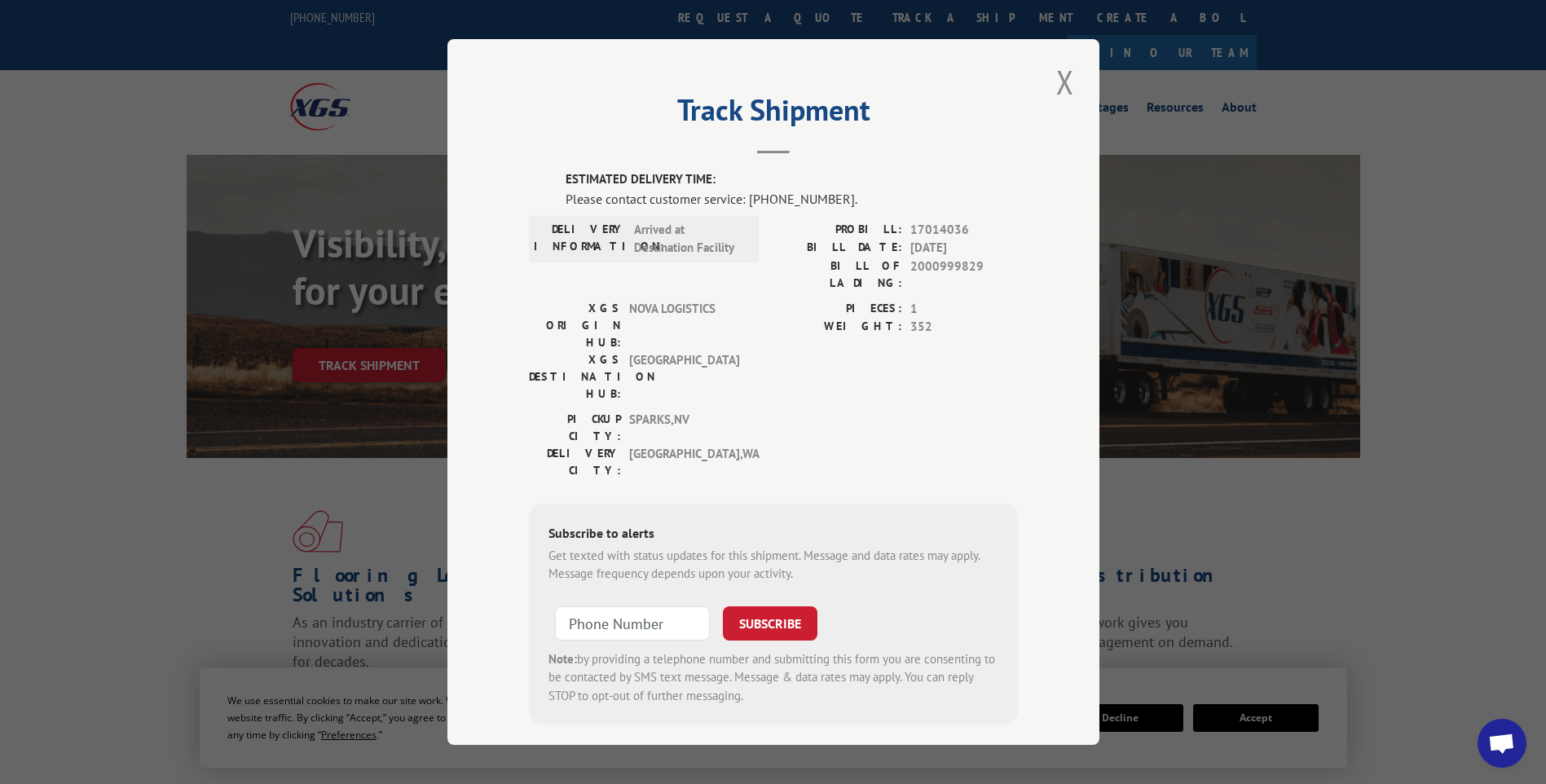
drag, startPoint x: 1065, startPoint y: 91, endPoint x: 884, endPoint y: 61, distance: 183.5
click at [1066, 91] on button "Close modal" at bounding box center [1065, 82] width 28 height 45
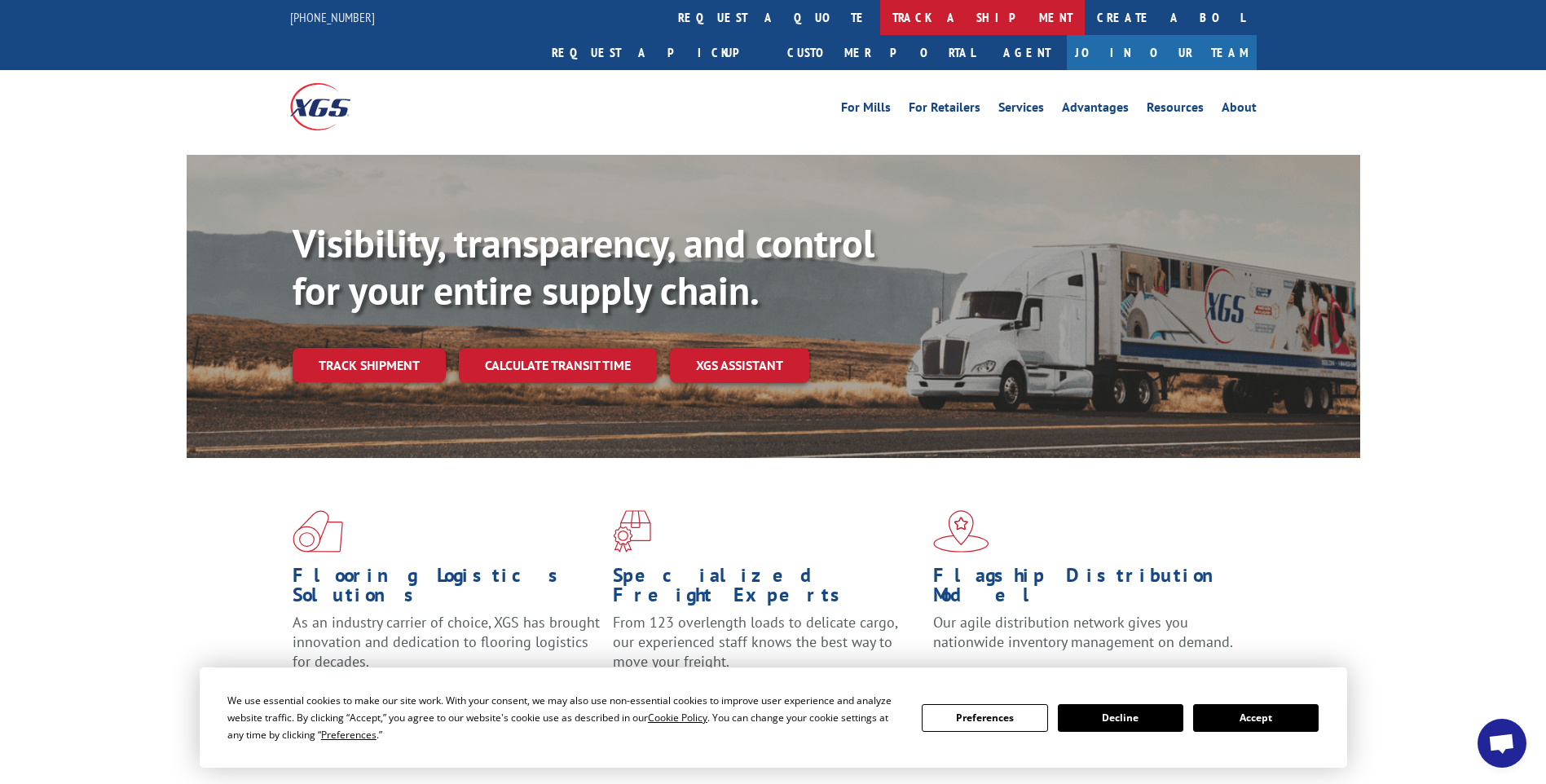
click at [880, 17] on link "track a shipment" at bounding box center [982, 17] width 205 height 35
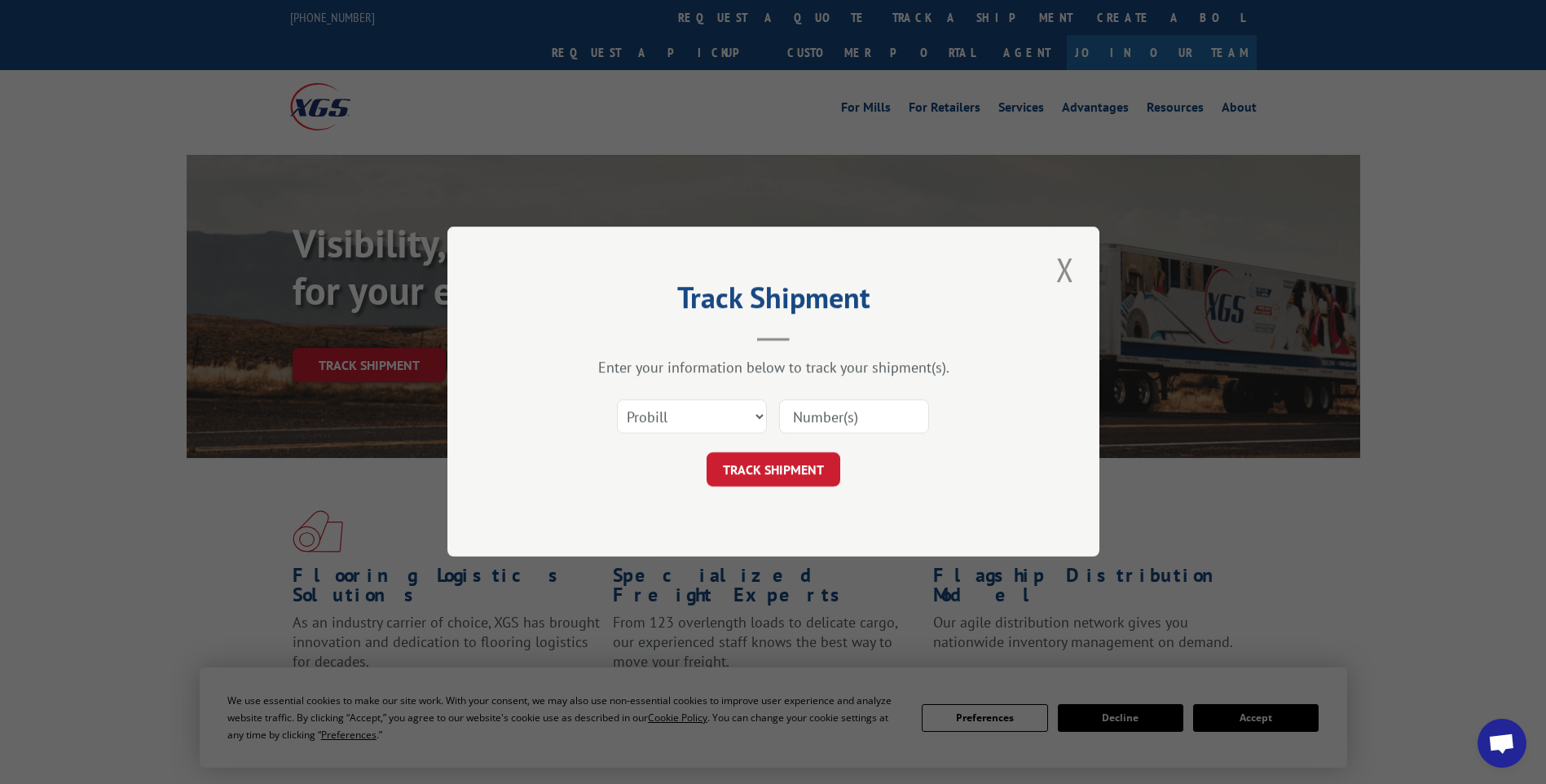
click at [877, 423] on input at bounding box center [854, 416] width 150 height 34
paste input "17014142"
type input "17014142"
click at [740, 467] on button "TRACK SHIPMENT" at bounding box center [773, 470] width 134 height 34
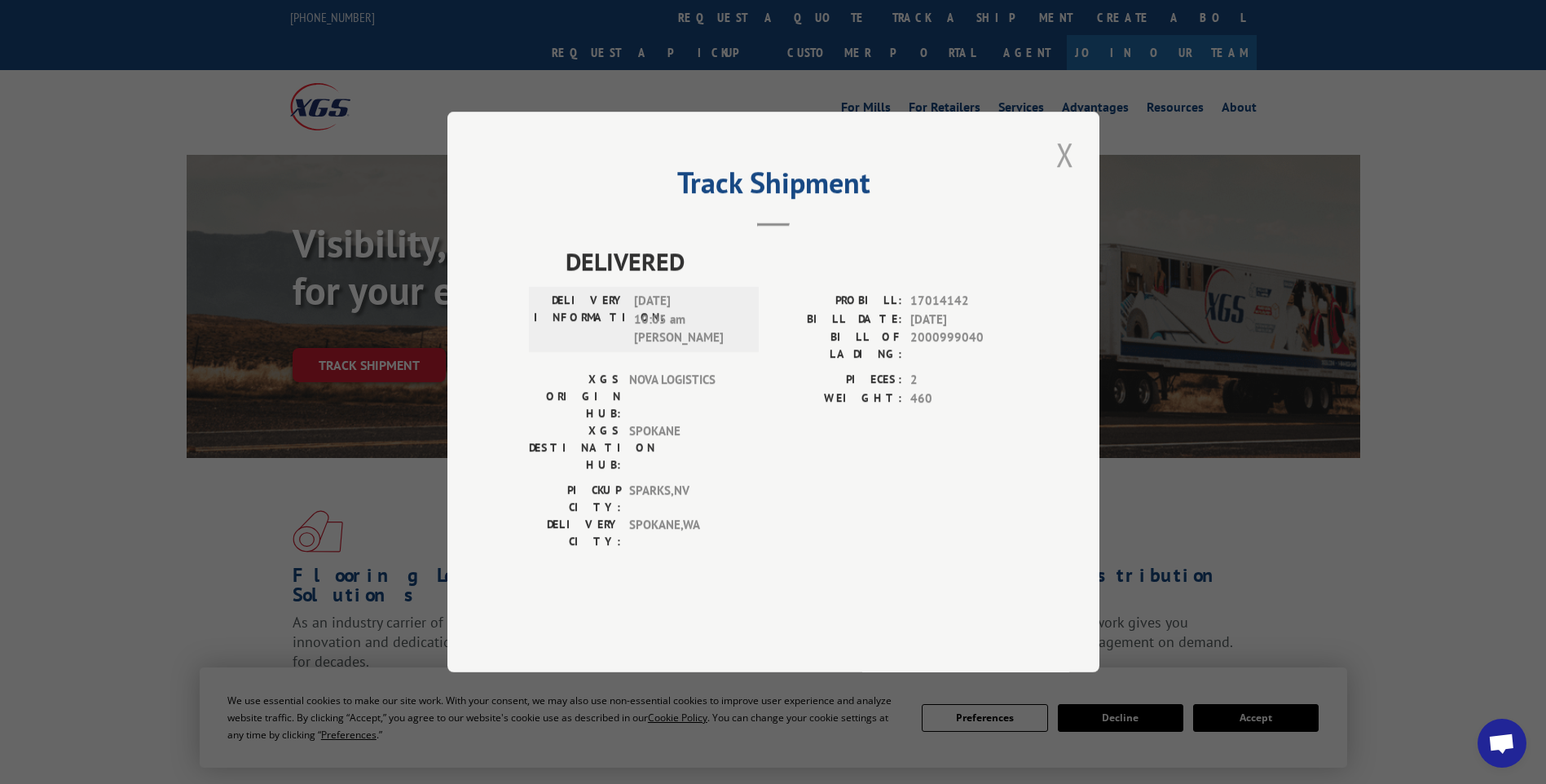
click at [1073, 177] on button "Close modal" at bounding box center [1065, 154] width 28 height 45
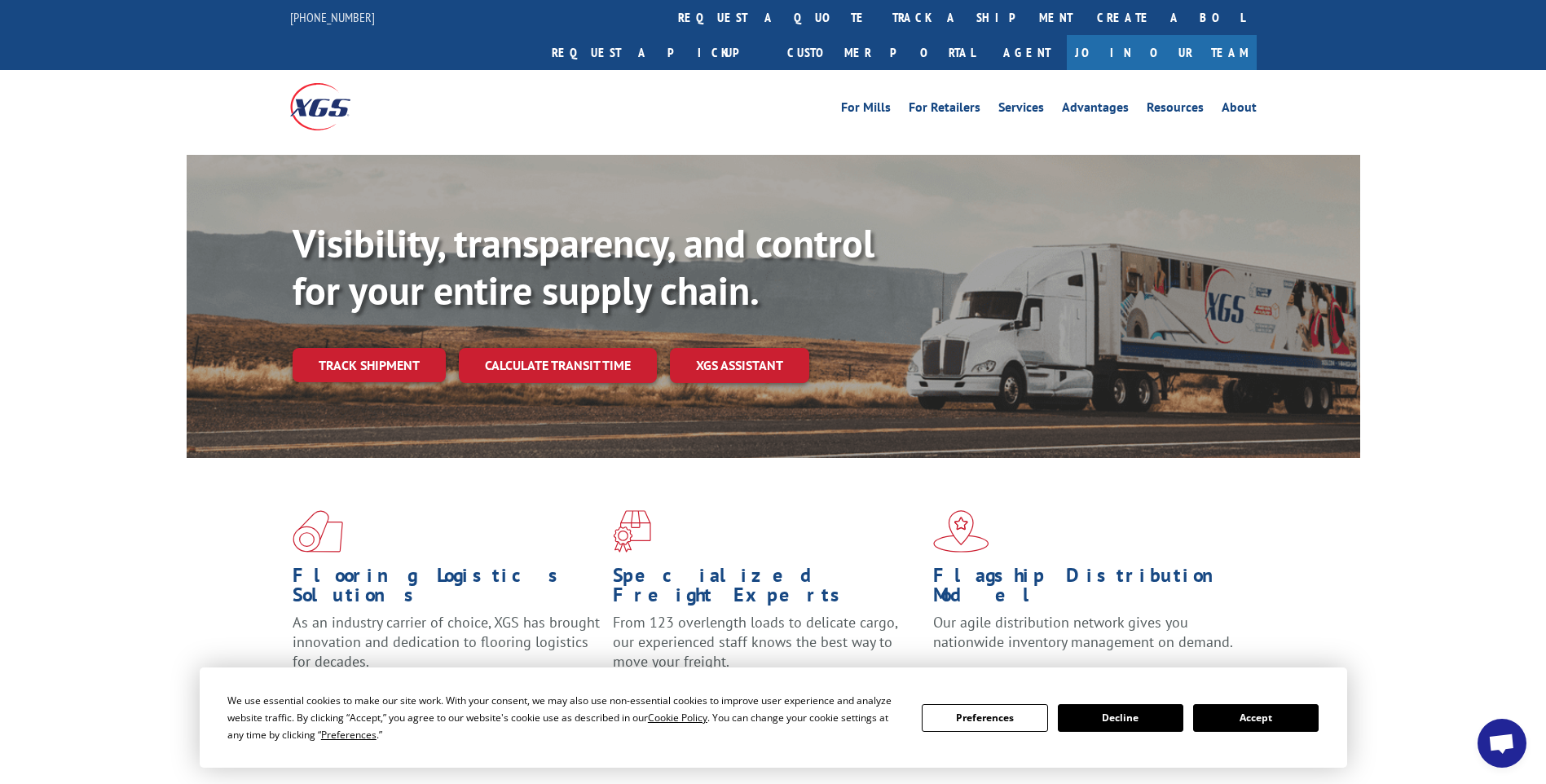
click at [880, 27] on link "track a shipment" at bounding box center [982, 17] width 205 height 35
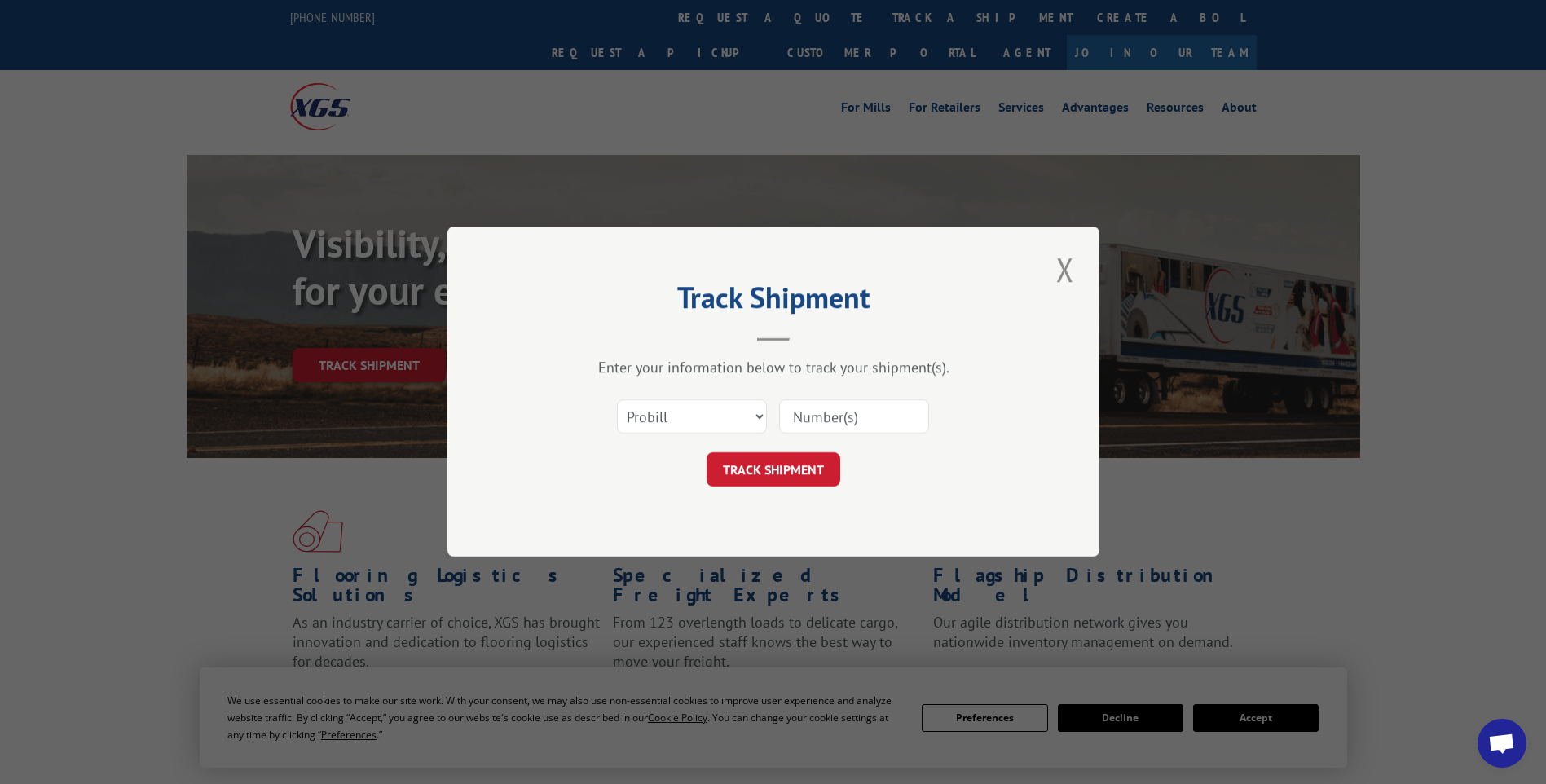
click at [871, 414] on input at bounding box center [854, 416] width 150 height 34
paste input "17014039"
type input "17014039"
click at [744, 474] on button "TRACK SHIPMENT" at bounding box center [773, 470] width 134 height 34
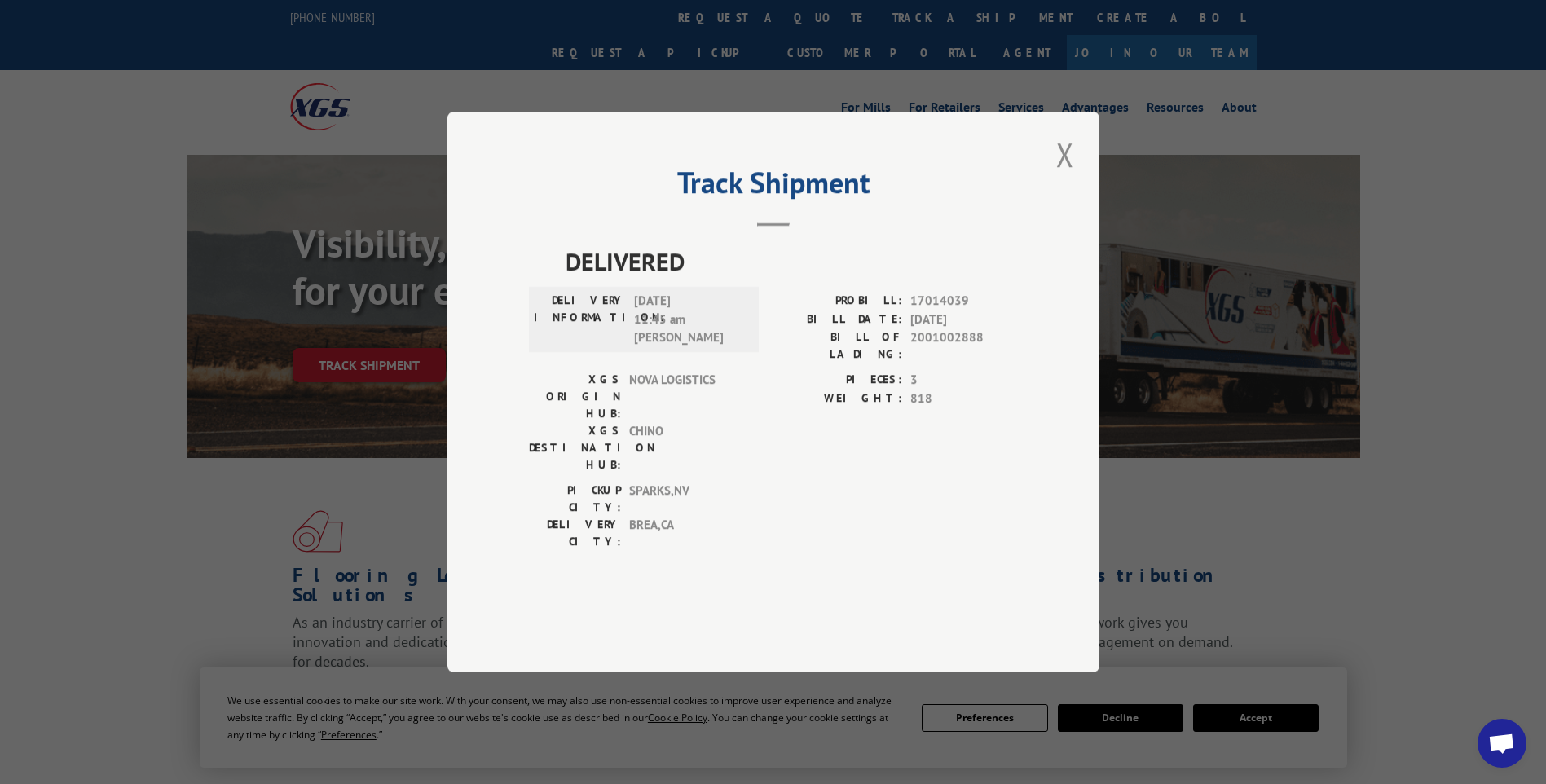
click at [1068, 177] on button "Close modal" at bounding box center [1065, 154] width 28 height 45
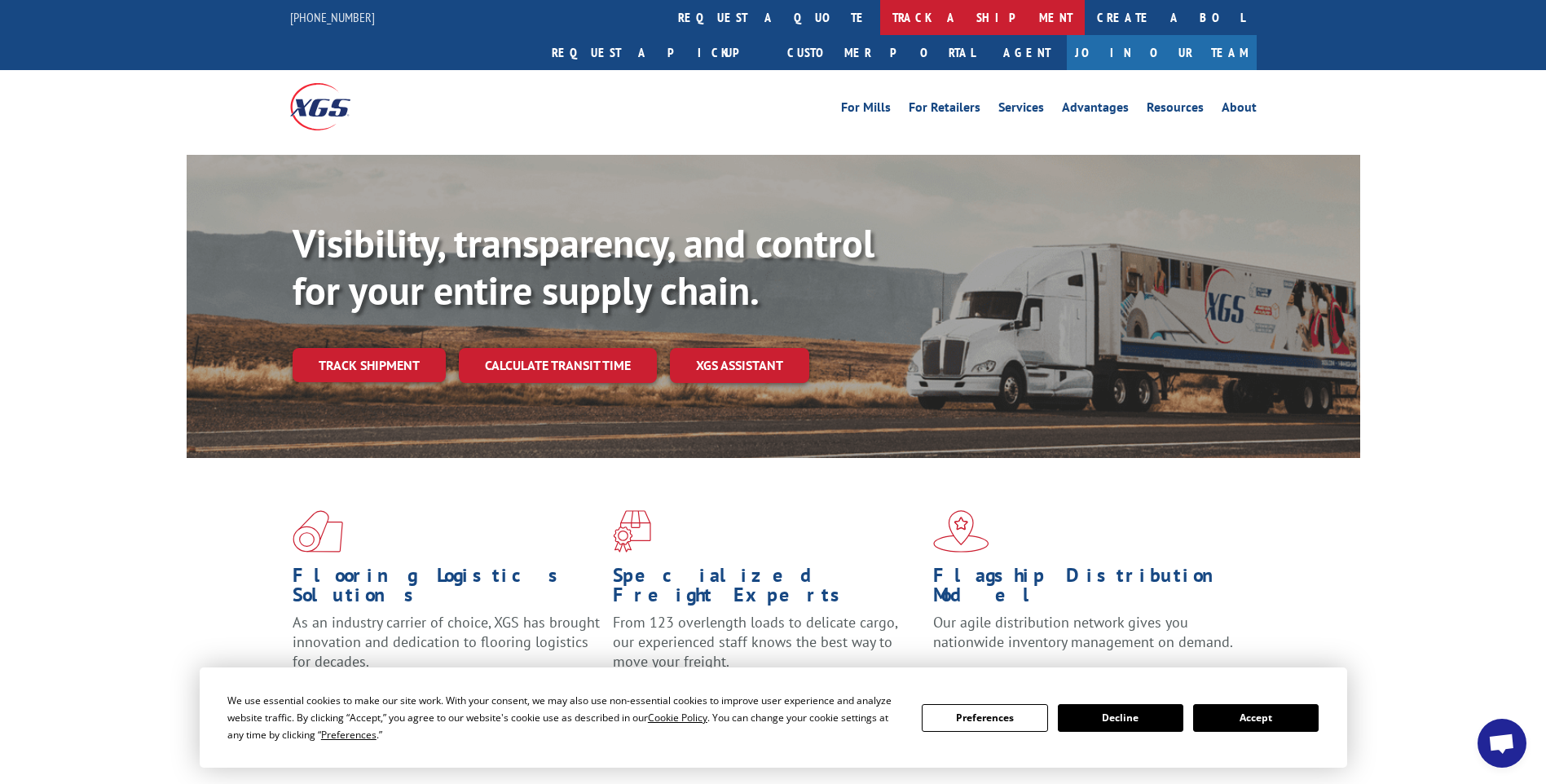
click at [880, 16] on link "track a shipment" at bounding box center [982, 17] width 205 height 35
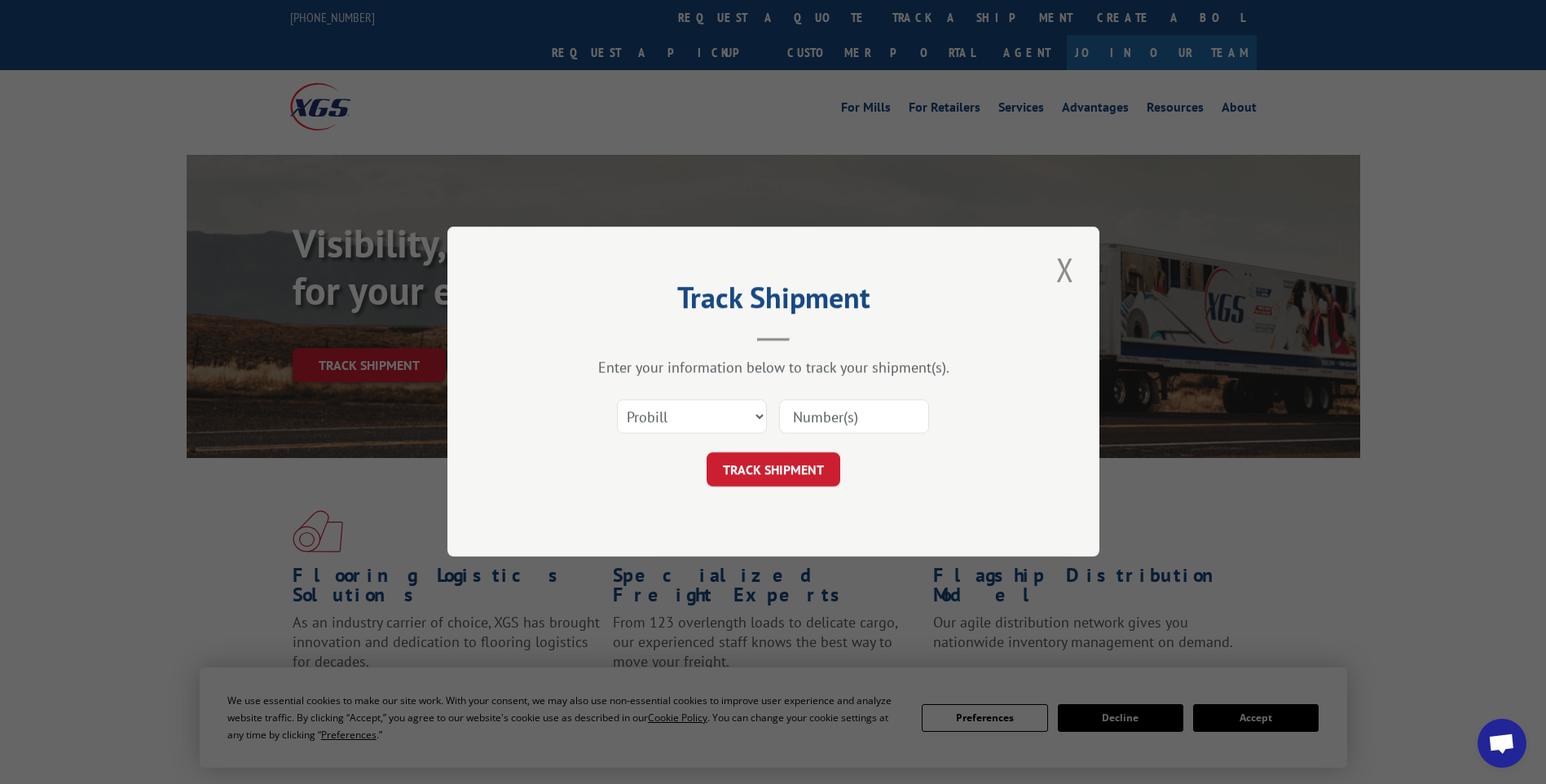
click at [852, 415] on input at bounding box center [854, 416] width 150 height 34
paste input "17014064"
type input "17014064"
click at [761, 476] on button "TRACK SHIPMENT" at bounding box center [773, 470] width 134 height 34
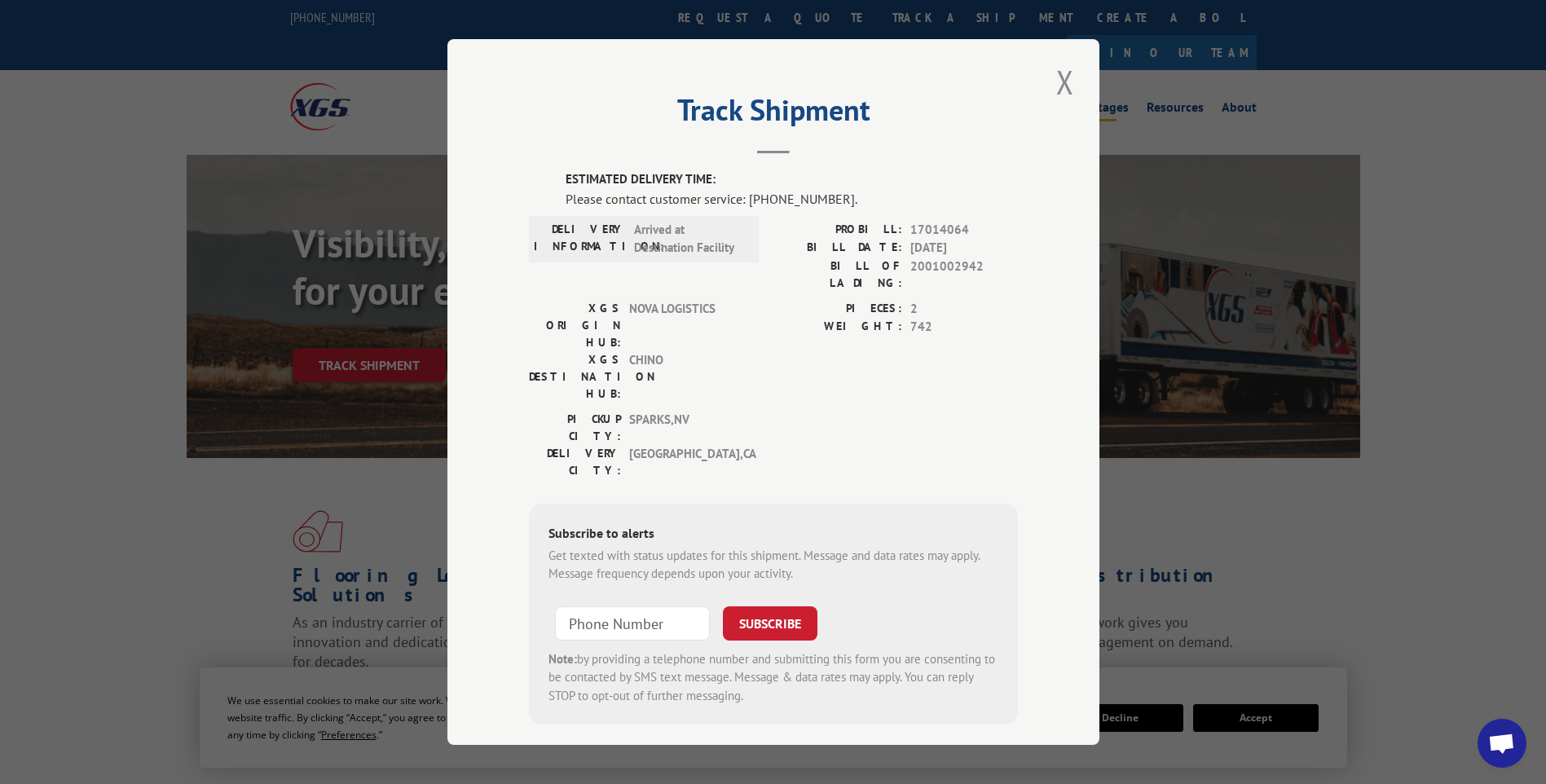
click at [1062, 83] on button "Close modal" at bounding box center [1065, 82] width 28 height 45
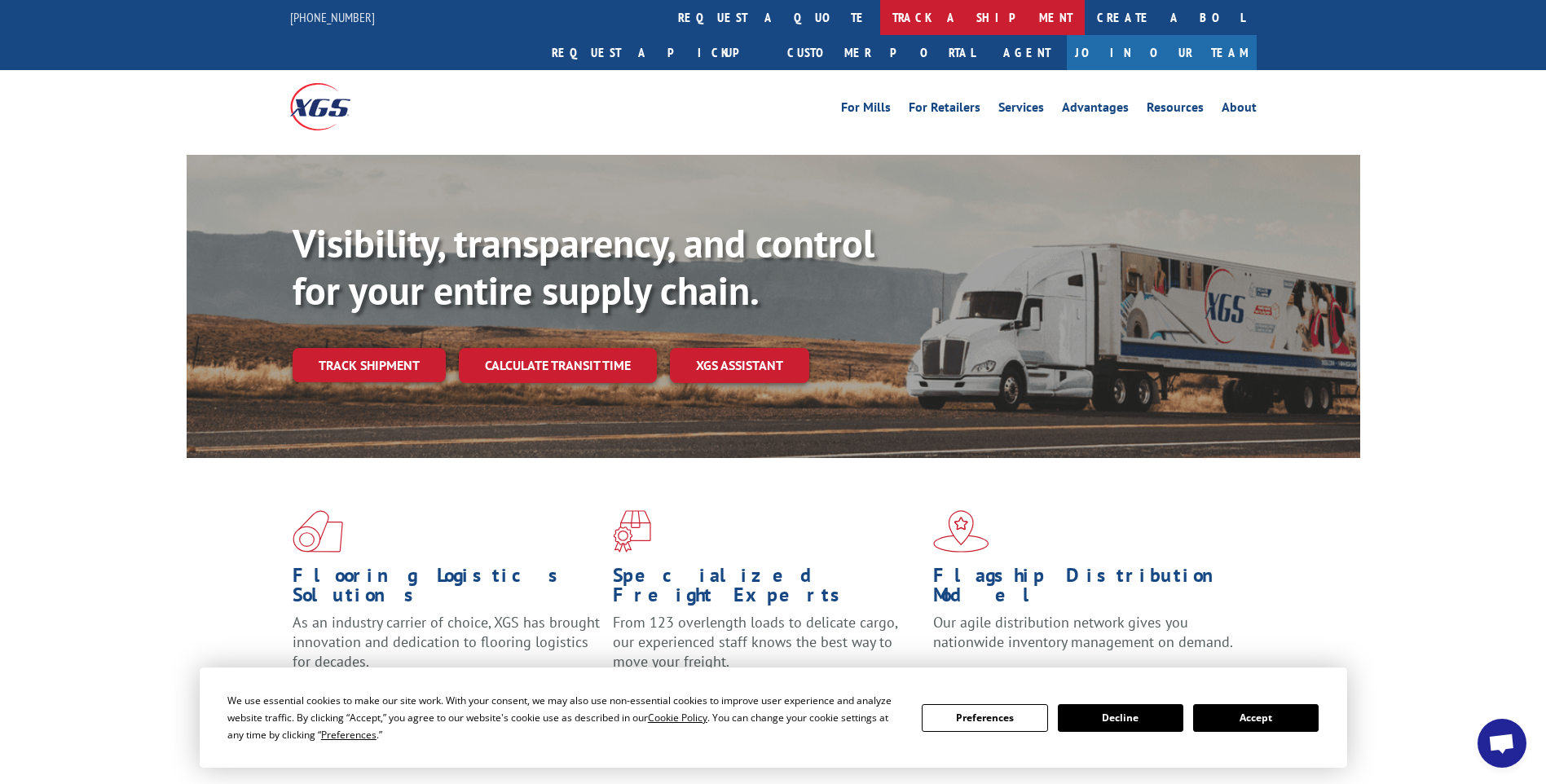
click at [880, 19] on link "track a shipment" at bounding box center [982, 17] width 205 height 35
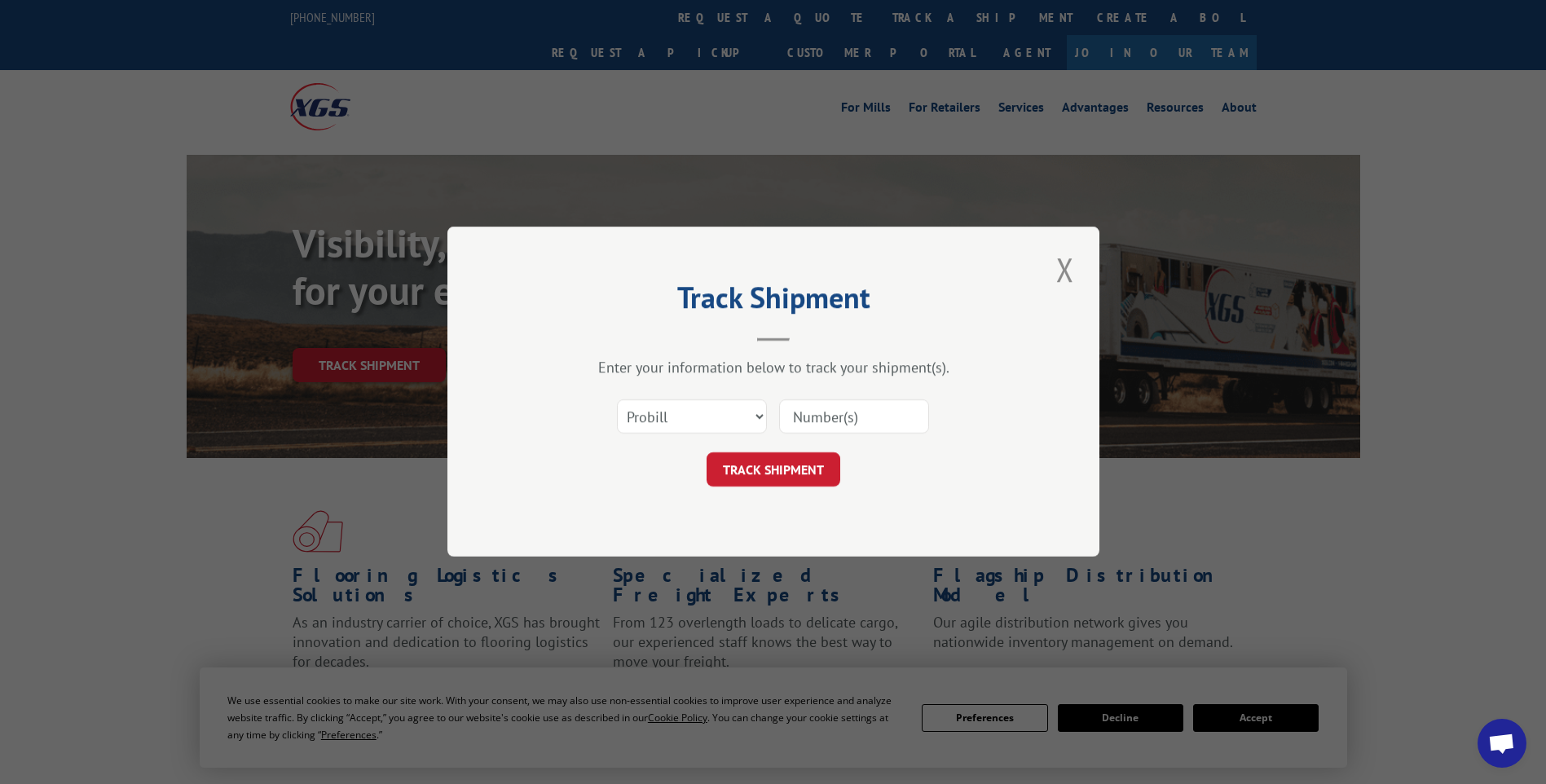
click at [874, 416] on input at bounding box center [854, 416] width 150 height 34
paste input "17014097"
type input "17014097"
click at [762, 479] on button "TRACK SHIPMENT" at bounding box center [773, 470] width 134 height 34
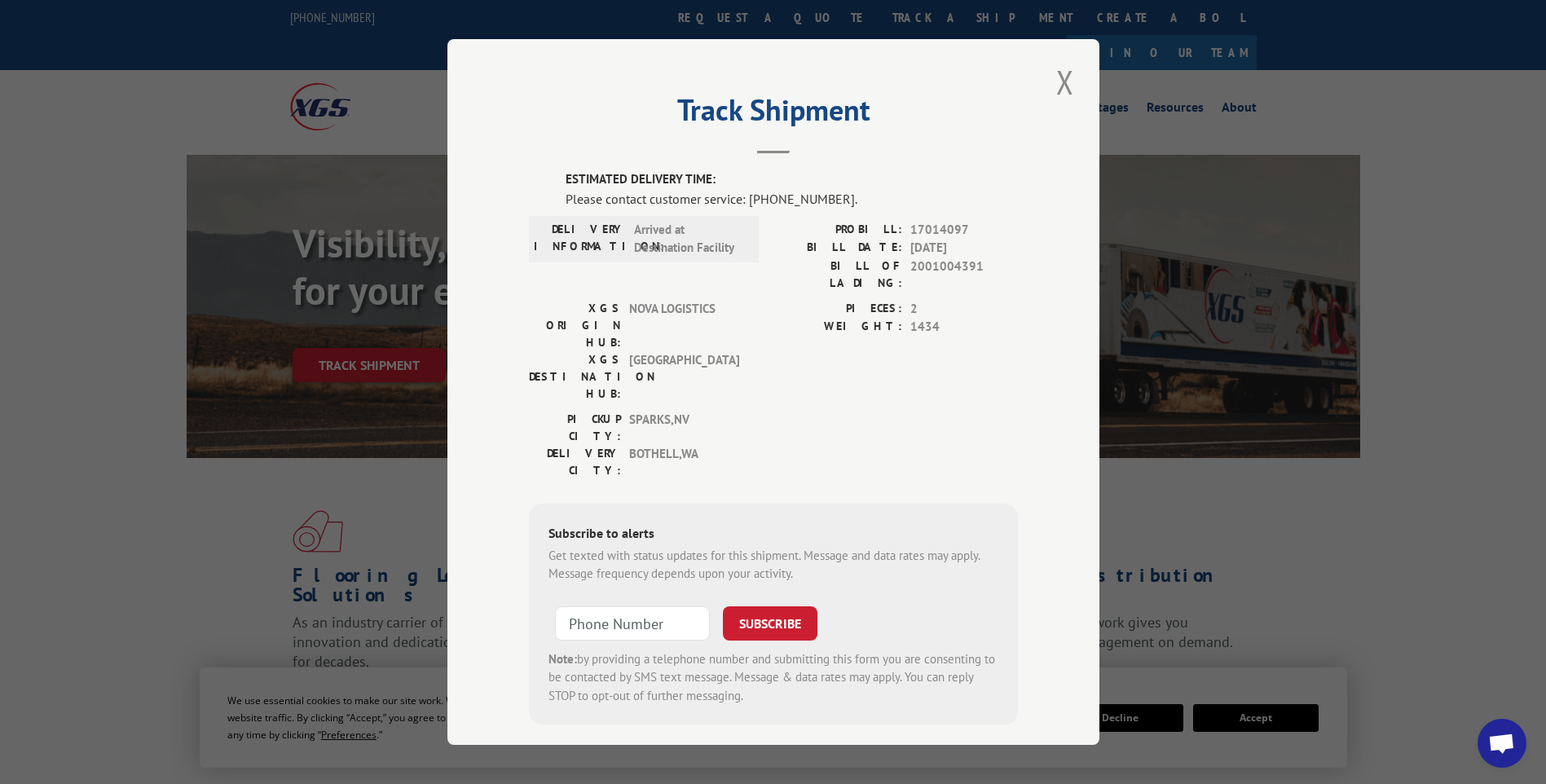
drag, startPoint x: 1064, startPoint y: 98, endPoint x: 1032, endPoint y: 69, distance: 43.2
click at [1064, 98] on button "Close modal" at bounding box center [1065, 82] width 28 height 45
